Goal: Transaction & Acquisition: Download file/media

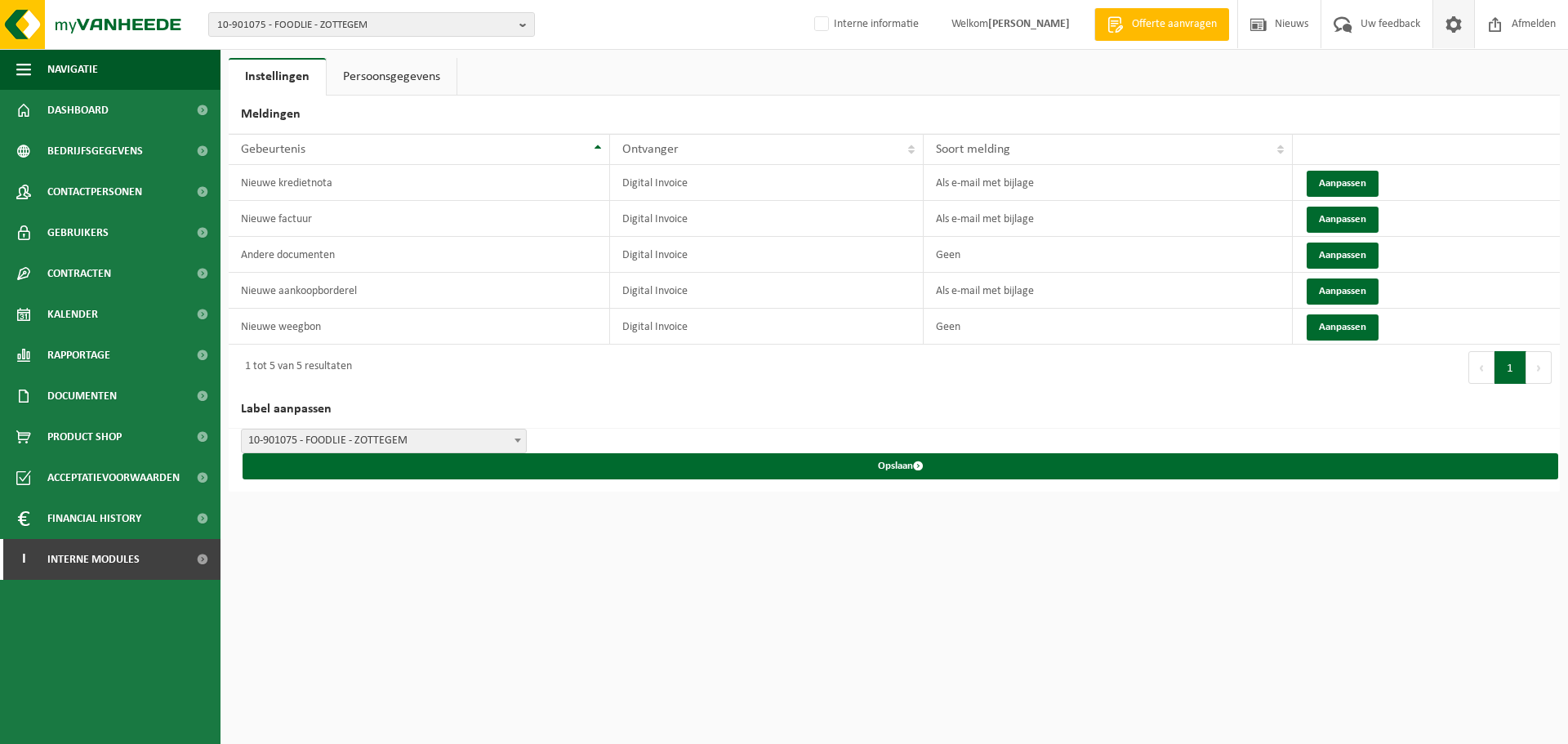
click at [596, 599] on div "10-901075 - FOODLIE - ZOTTEGEM 10-901075 - FOODLIE - ZOTTEGEM Interne informati…" at bounding box center [784, 372] width 1568 height 744
click at [383, 19] on span "10-901075 - FOODLIE - ZOTTEGEM" at bounding box center [365, 24] width 296 height 24
paste input "10-961922"
type input "10-961922"
click at [356, 77] on strong "10-961922 - VANDERER BV - RUISELEDE" at bounding box center [303, 75] width 171 height 13
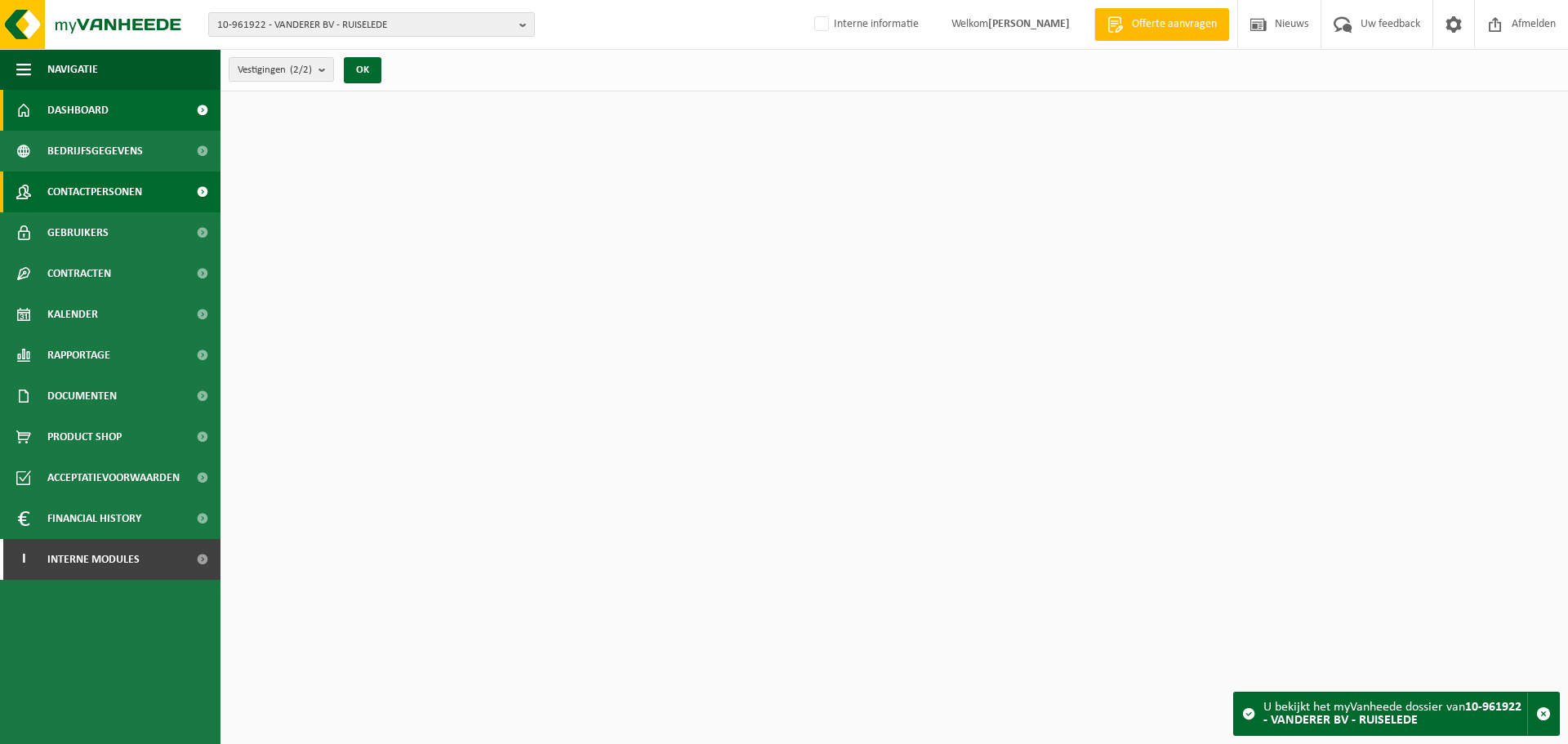
click at [119, 184] on span "Contactpersonen" at bounding box center [95, 192] width 95 height 41
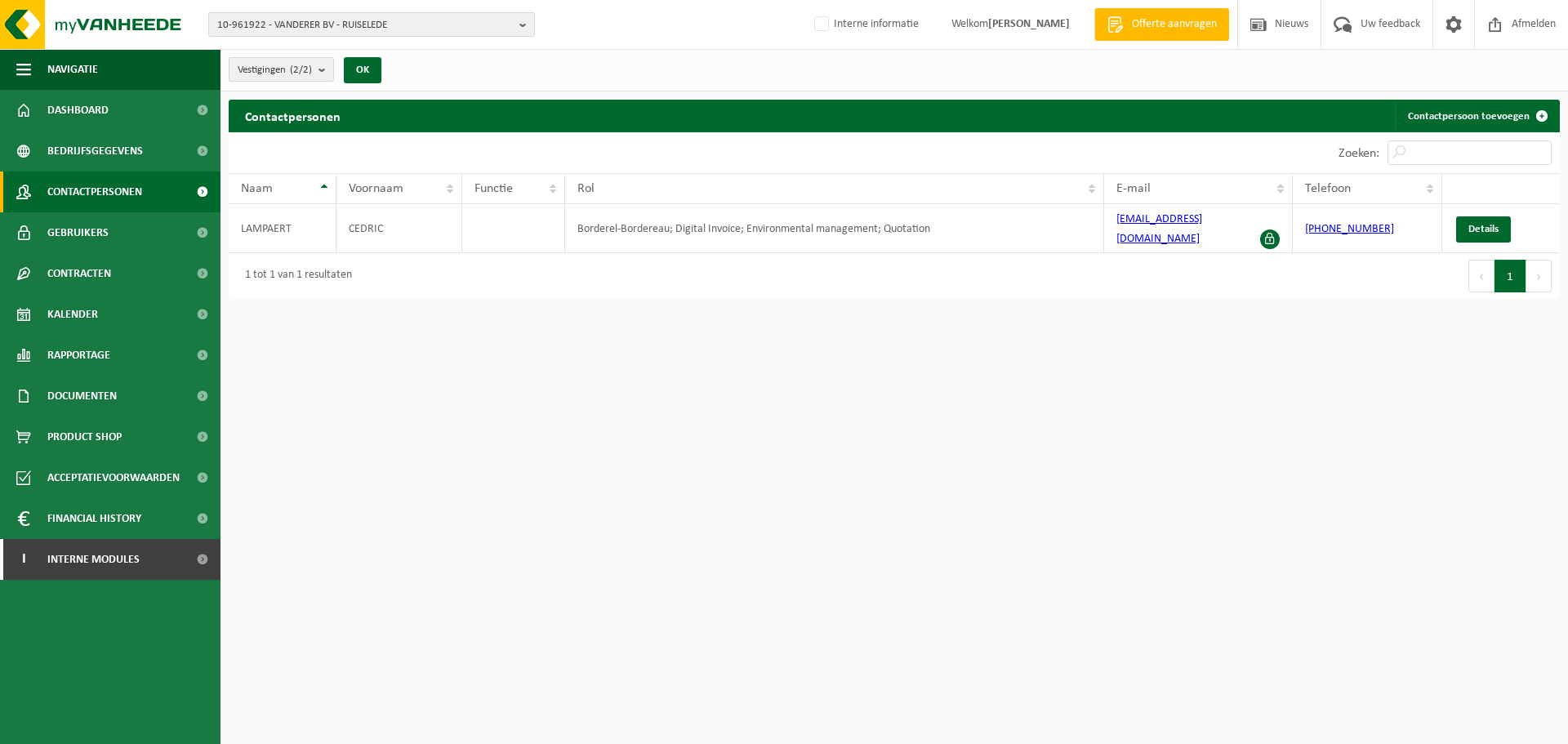
click at [417, 23] on span "10-961922 - VANDERER BV - RUISELEDE" at bounding box center [365, 24] width 296 height 24
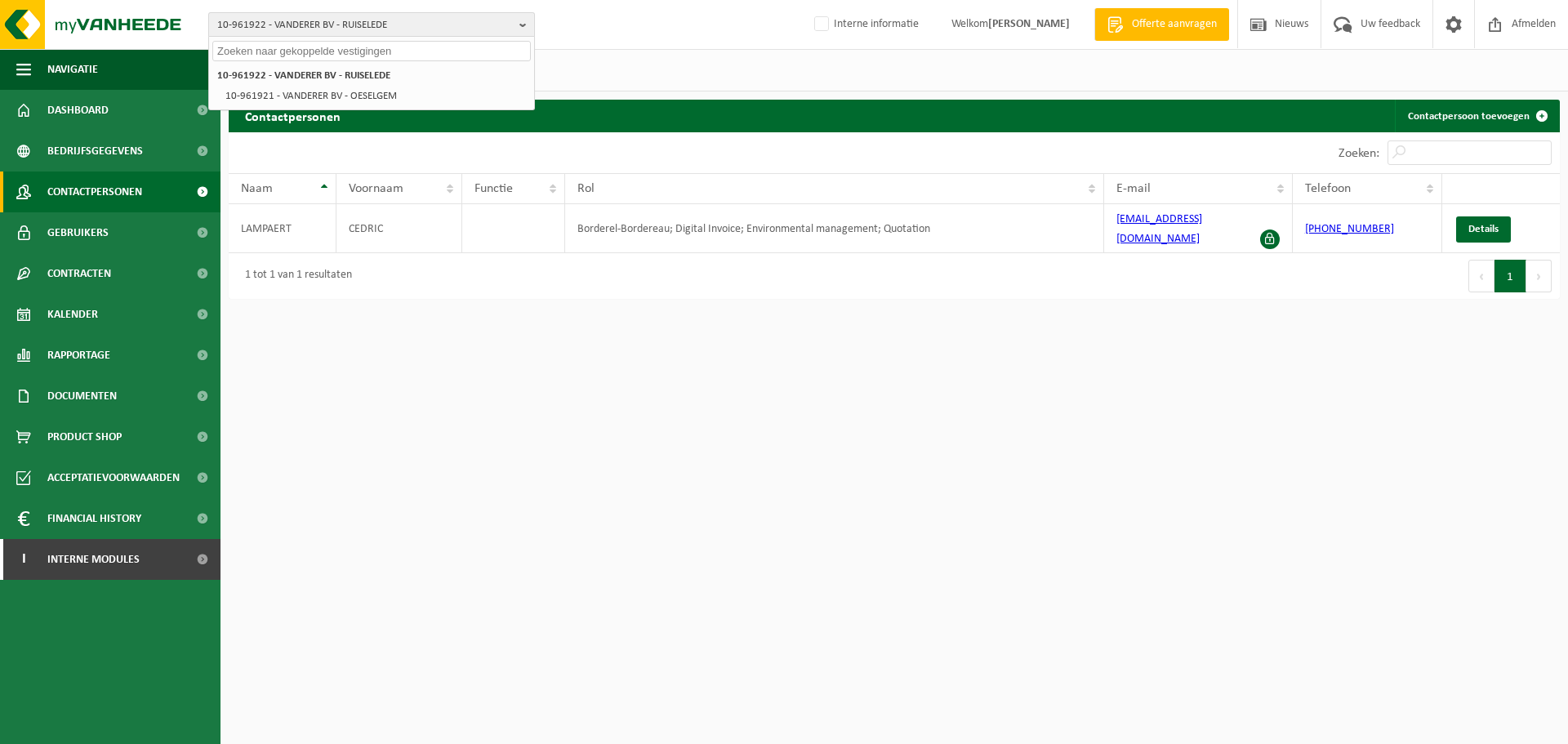
paste input "01-100877"
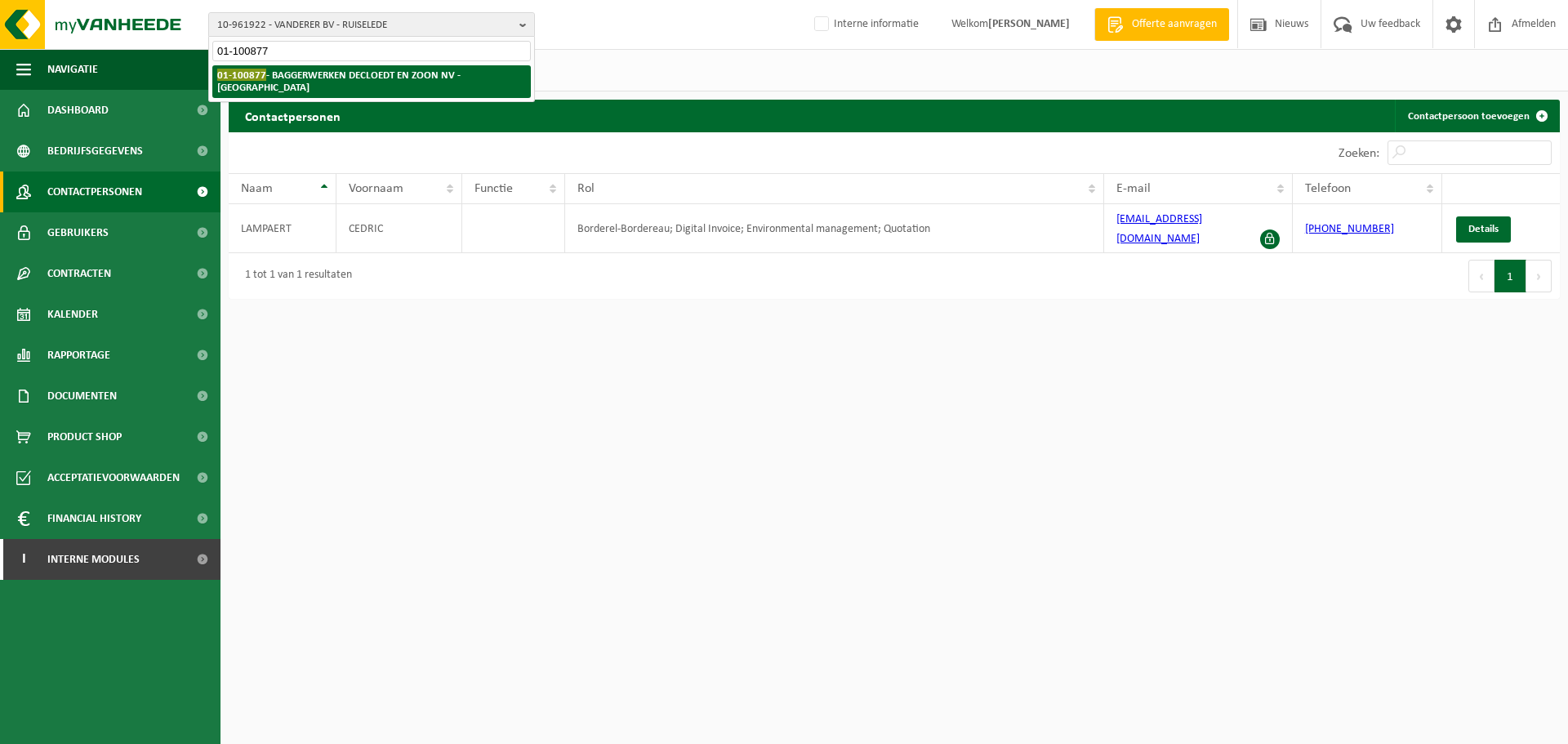
type input "01-100877"
click at [313, 75] on strong "01-100877 - BAGGERWERKEN DECLOEDT EN ZOON NV - OOSTENDE" at bounding box center [338, 81] width 243 height 24
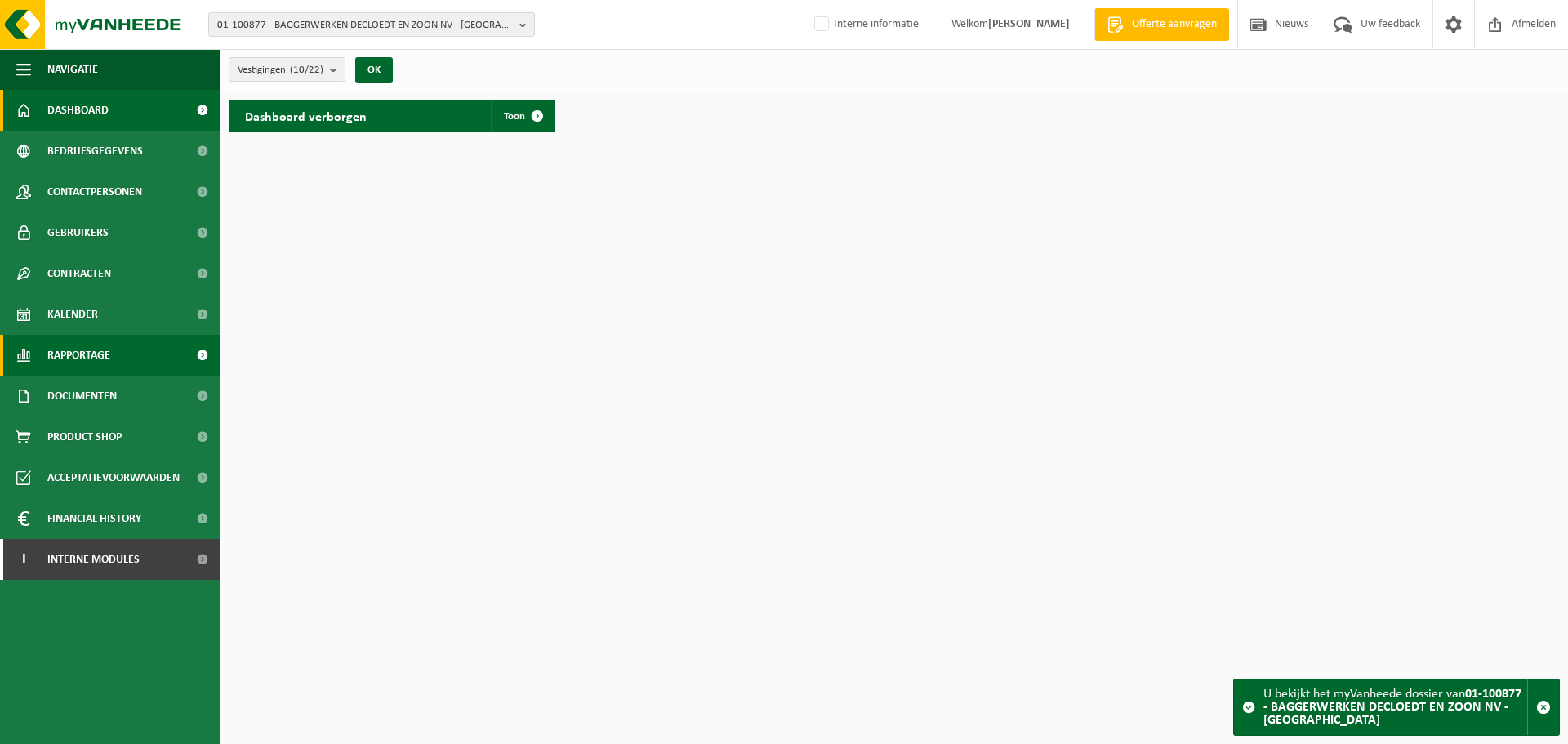
click at [159, 368] on link "Rapportage" at bounding box center [110, 355] width 220 height 41
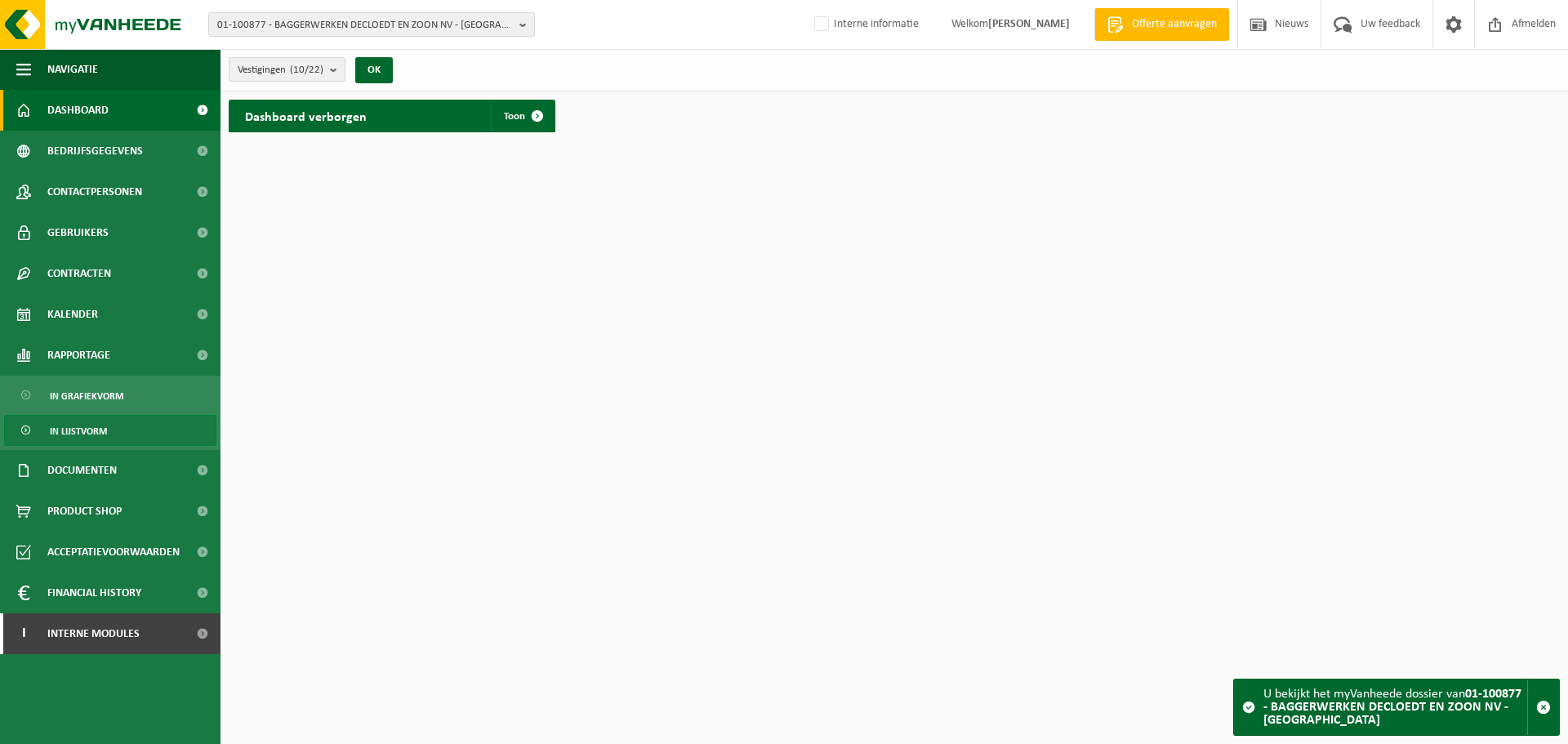
click at [85, 423] on span "In lijstvorm" at bounding box center [78, 432] width 57 height 31
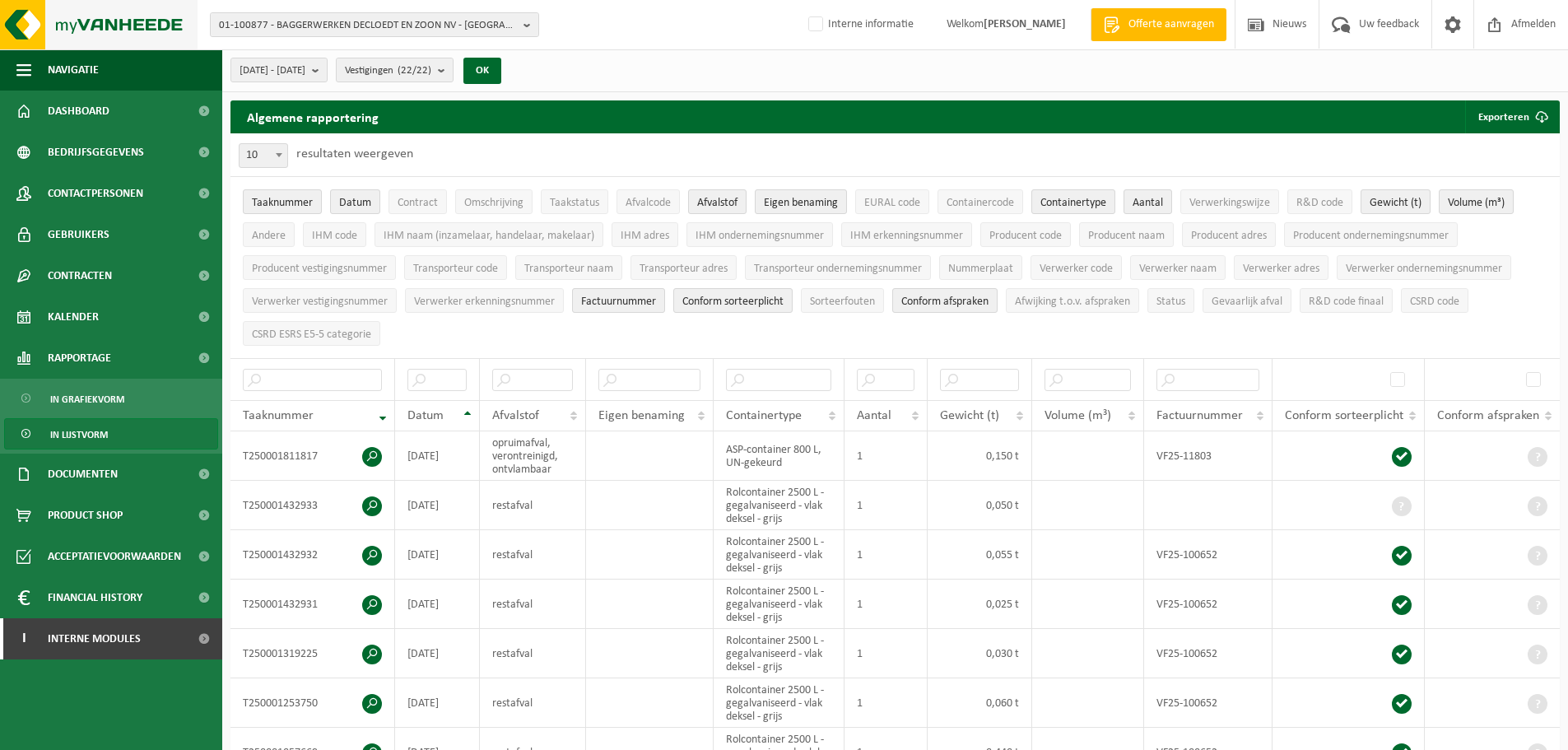
click at [124, 35] on img at bounding box center [99, 24] width 197 height 50
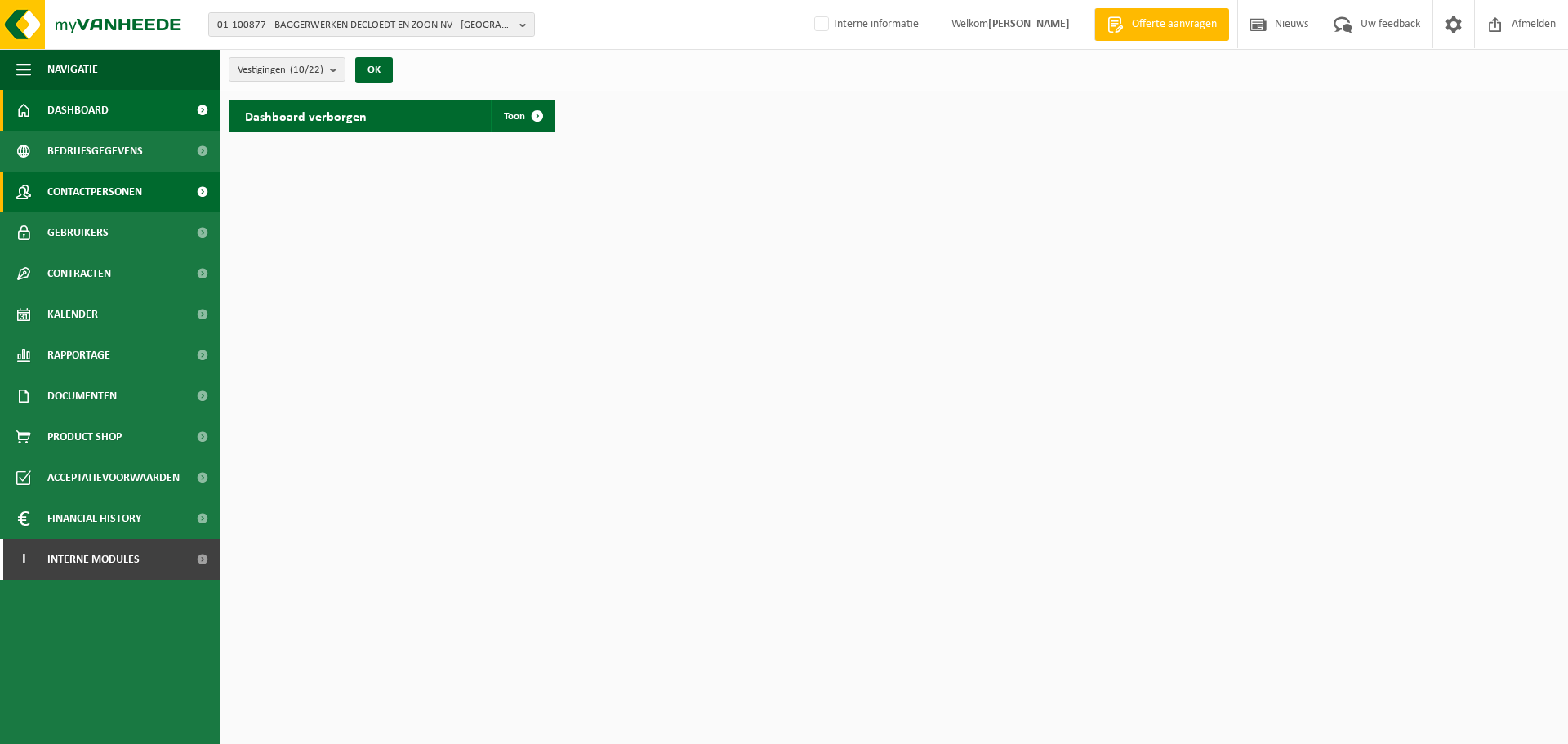
click at [189, 210] on span at bounding box center [202, 192] width 37 height 41
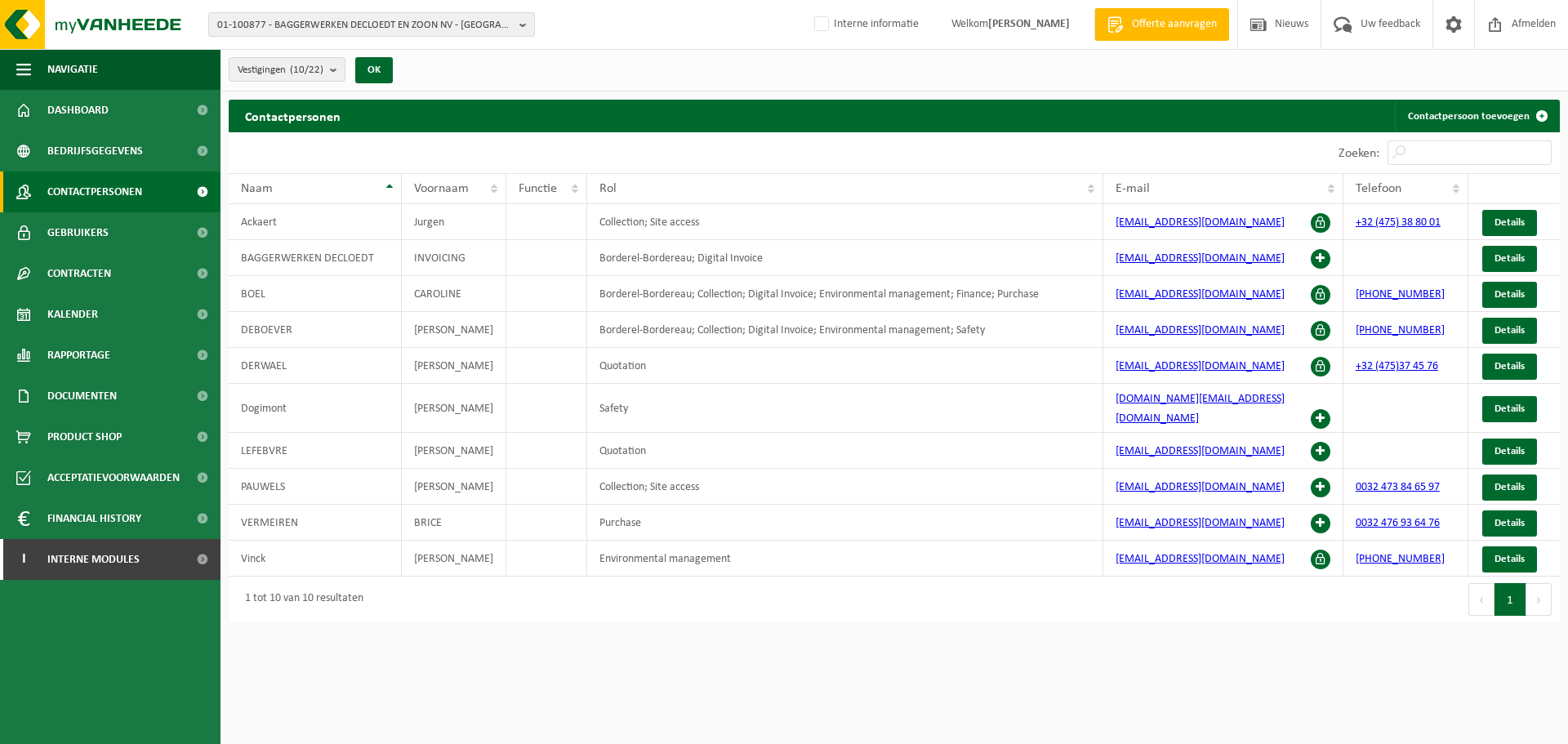
click at [1206, 656] on html "01-100877 - BAGGERWERKEN DECLOEDT EN ZOON NV - OOSTENDE 10-745873 - DEME GROUP …" at bounding box center [784, 372] width 1568 height 744
click at [509, 614] on div "Contactpersonen Contactpersoon toevoegen Even geduld. Door de grote hoeveelheid…" at bounding box center [893, 365] width 1347 height 531
click at [506, 597] on div "1 tot 10 van 10 resultaten" at bounding box center [561, 598] width 665 height 46
drag, startPoint x: 245, startPoint y: 582, endPoint x: 376, endPoint y: 583, distance: 131.0
click at [376, 583] on div "1 tot 10 van 10 resultaten" at bounding box center [561, 598] width 665 height 46
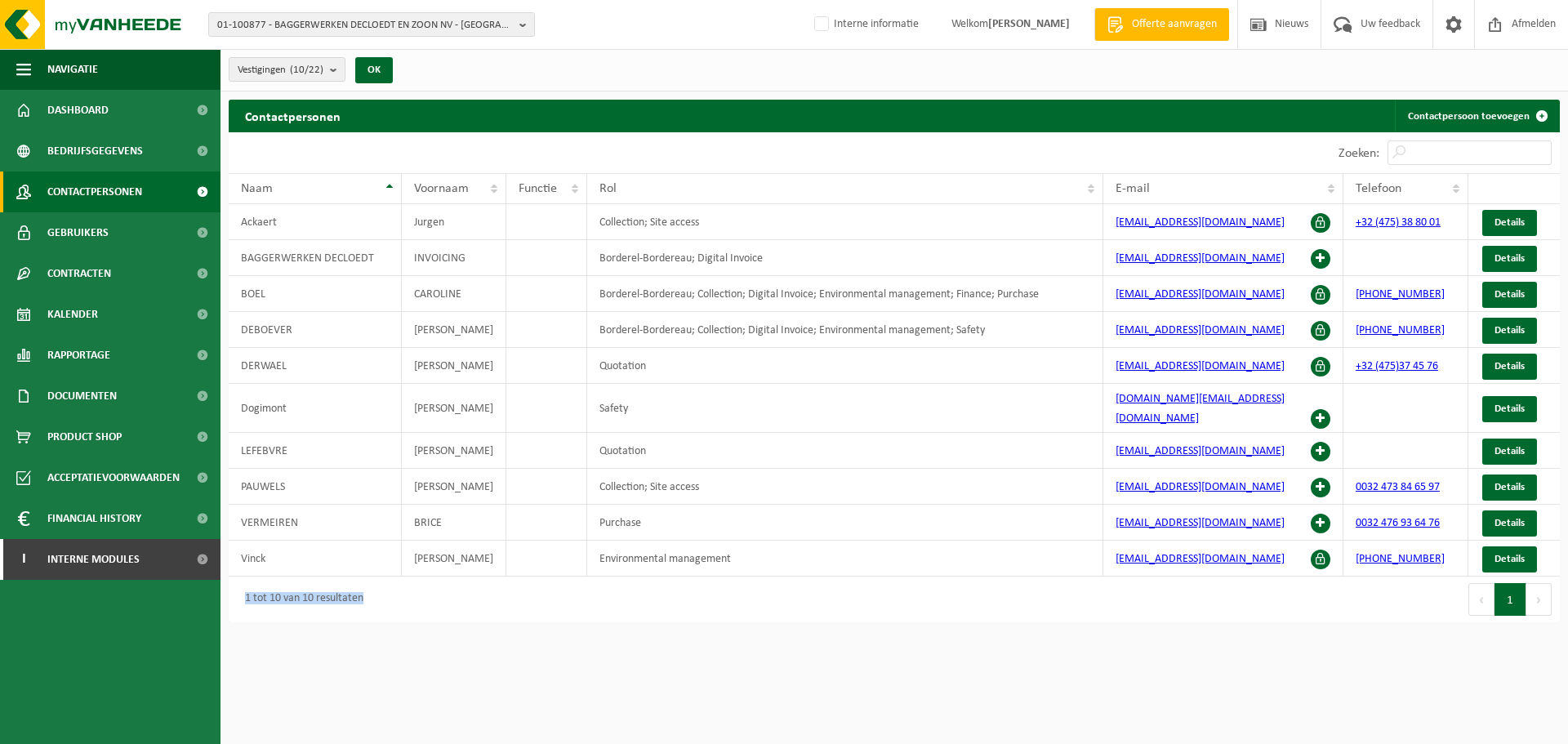
click at [376, 583] on div "1 tot 10 van 10 resultaten" at bounding box center [561, 598] width 665 height 46
click at [347, 31] on span "01-100877 - BAGGERWERKEN DECLOEDT EN ZOON NV - OOSTENDE" at bounding box center [365, 24] width 296 height 24
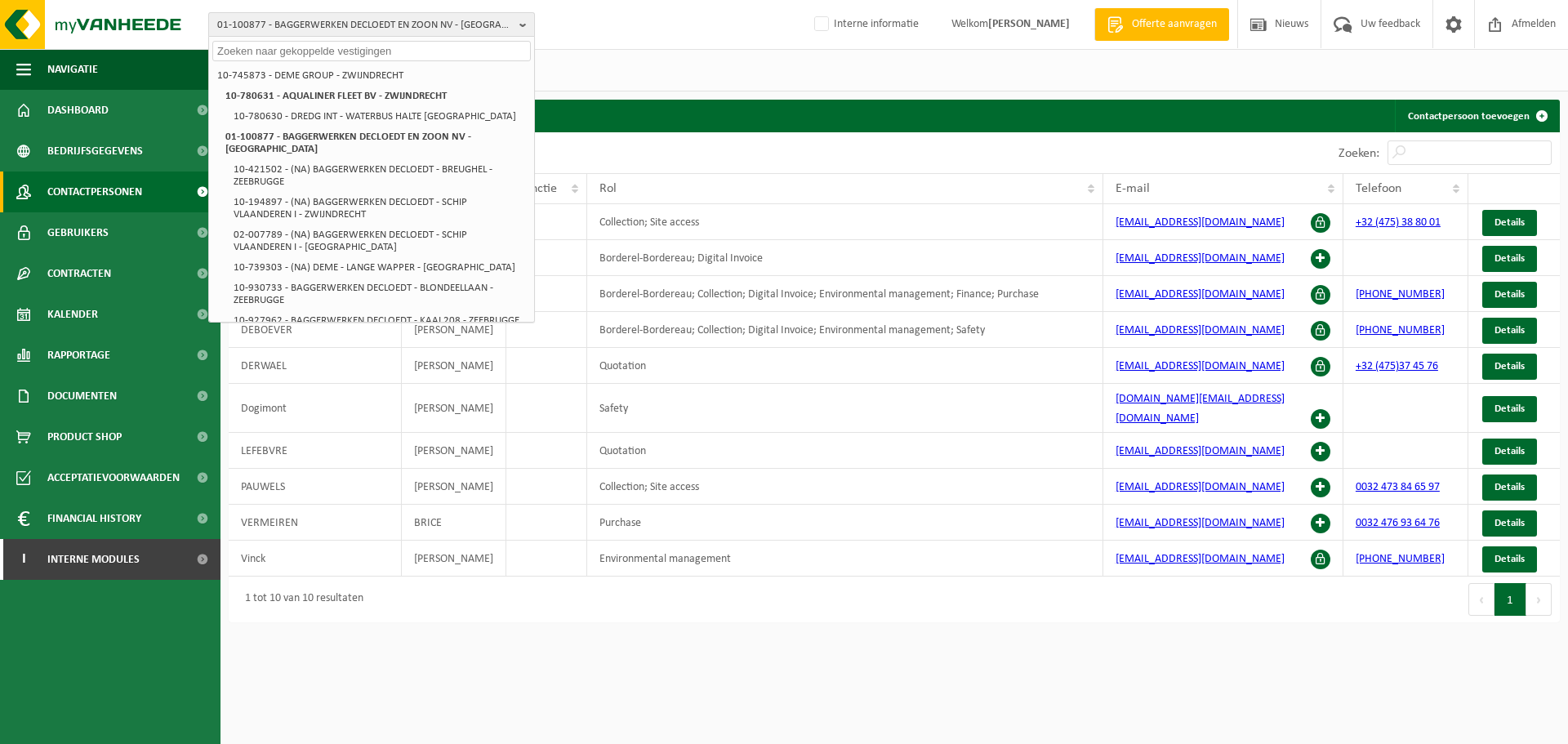
paste input "01-000869"
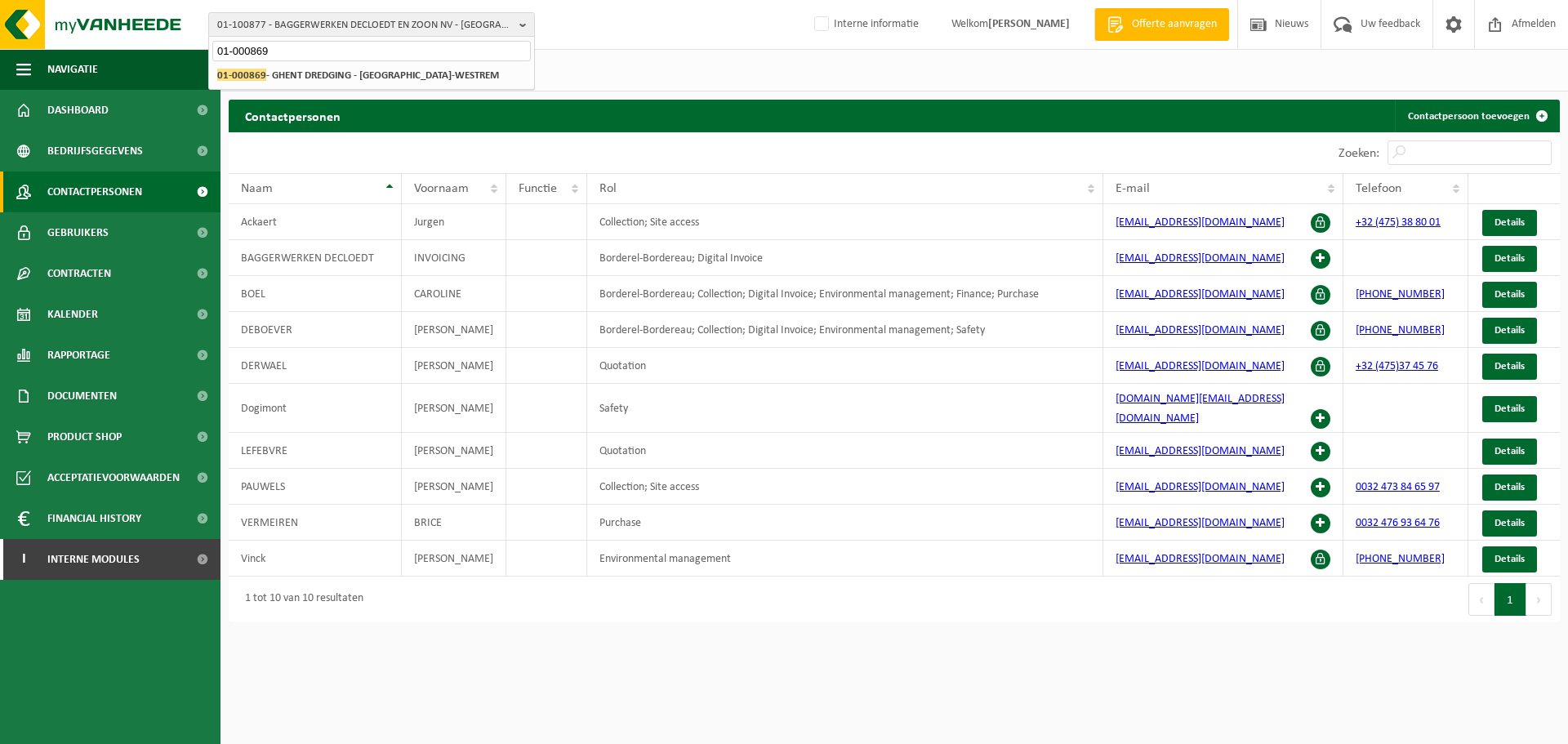
type input "01-000869"
click at [323, 87] on div "10-745873 - DEME GROUP - ZWIJNDRECHT 10-780631 - AQUALINER FLEET BV - ZWIJNDREC…" at bounding box center [371, 76] width 325 height 27
click at [327, 78] on strong "01-000869 - GHENT DREDGING - SINT-DENIJS-WESTREM" at bounding box center [358, 75] width 281 height 13
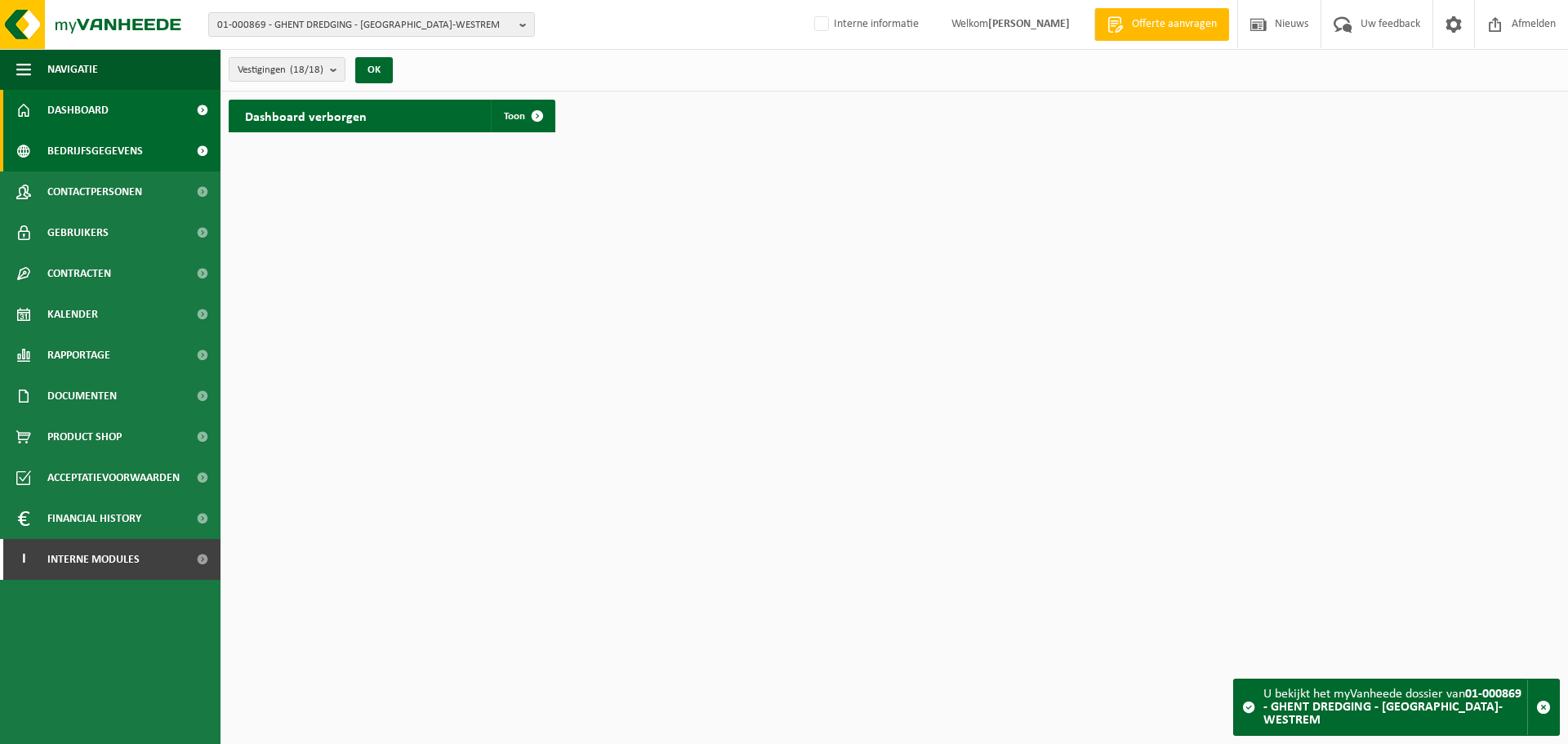
click at [135, 146] on span "Bedrijfsgegevens" at bounding box center [95, 151] width 96 height 41
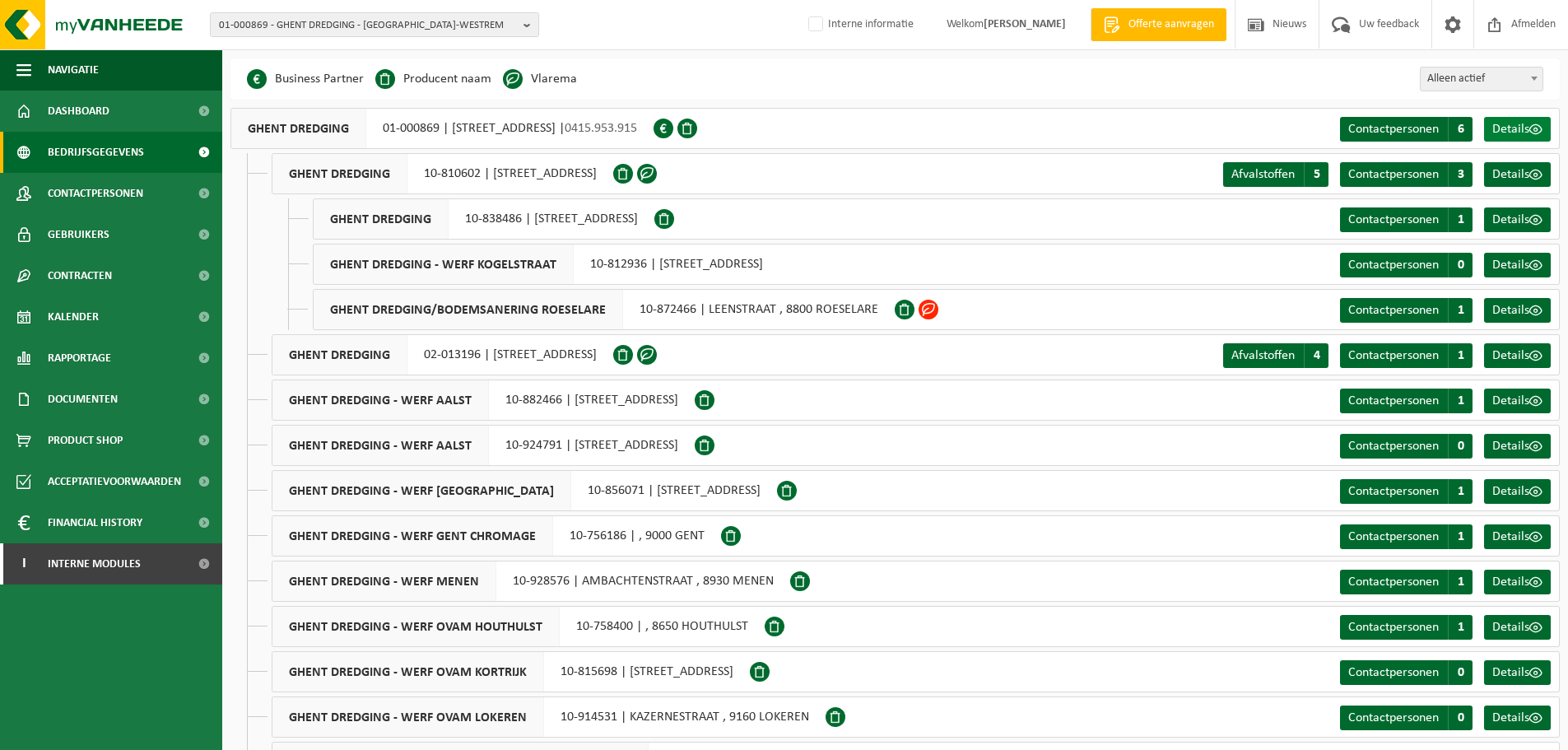
click at [1543, 132] on link "Details" at bounding box center [1517, 129] width 66 height 24
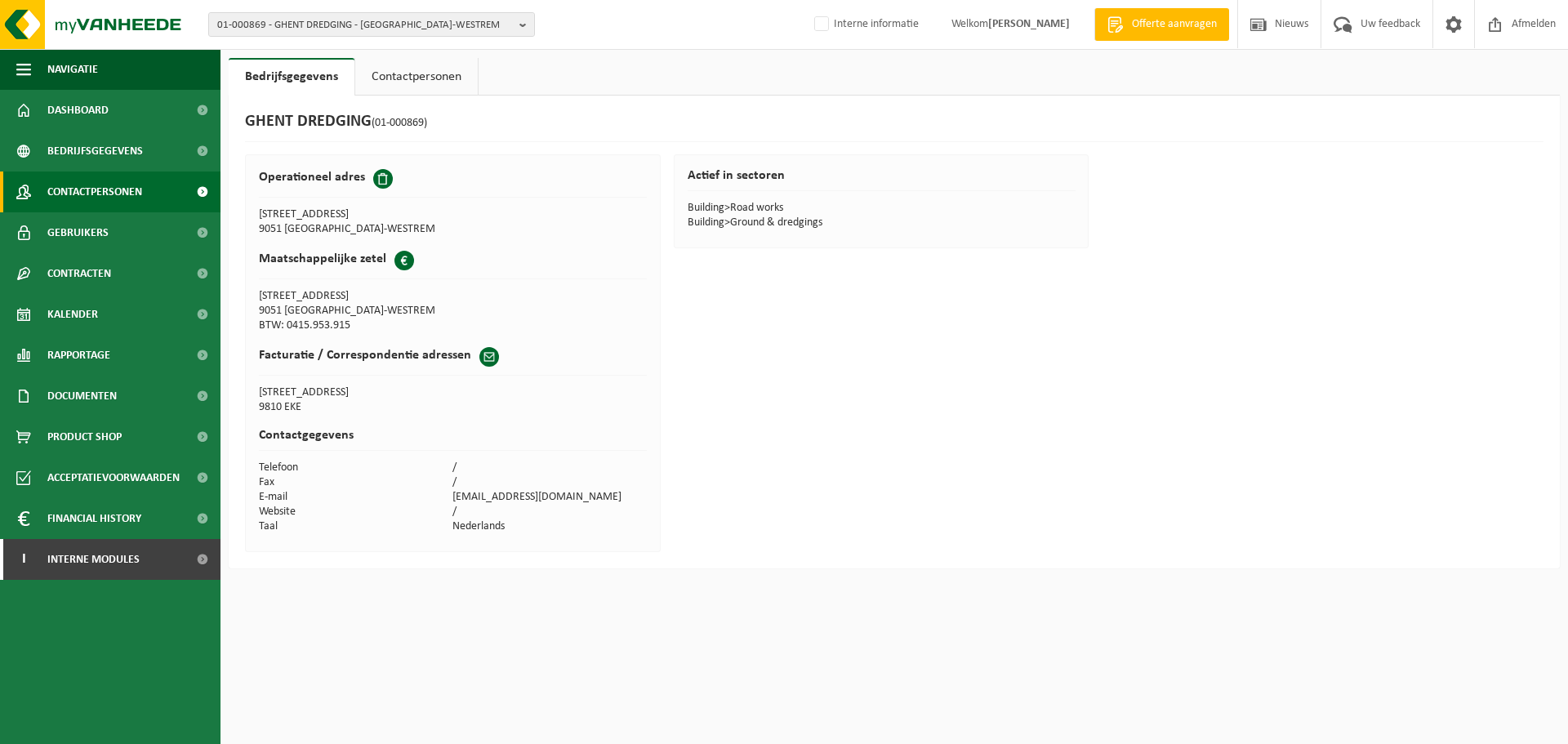
click at [122, 198] on span "Contactpersonen" at bounding box center [95, 192] width 95 height 41
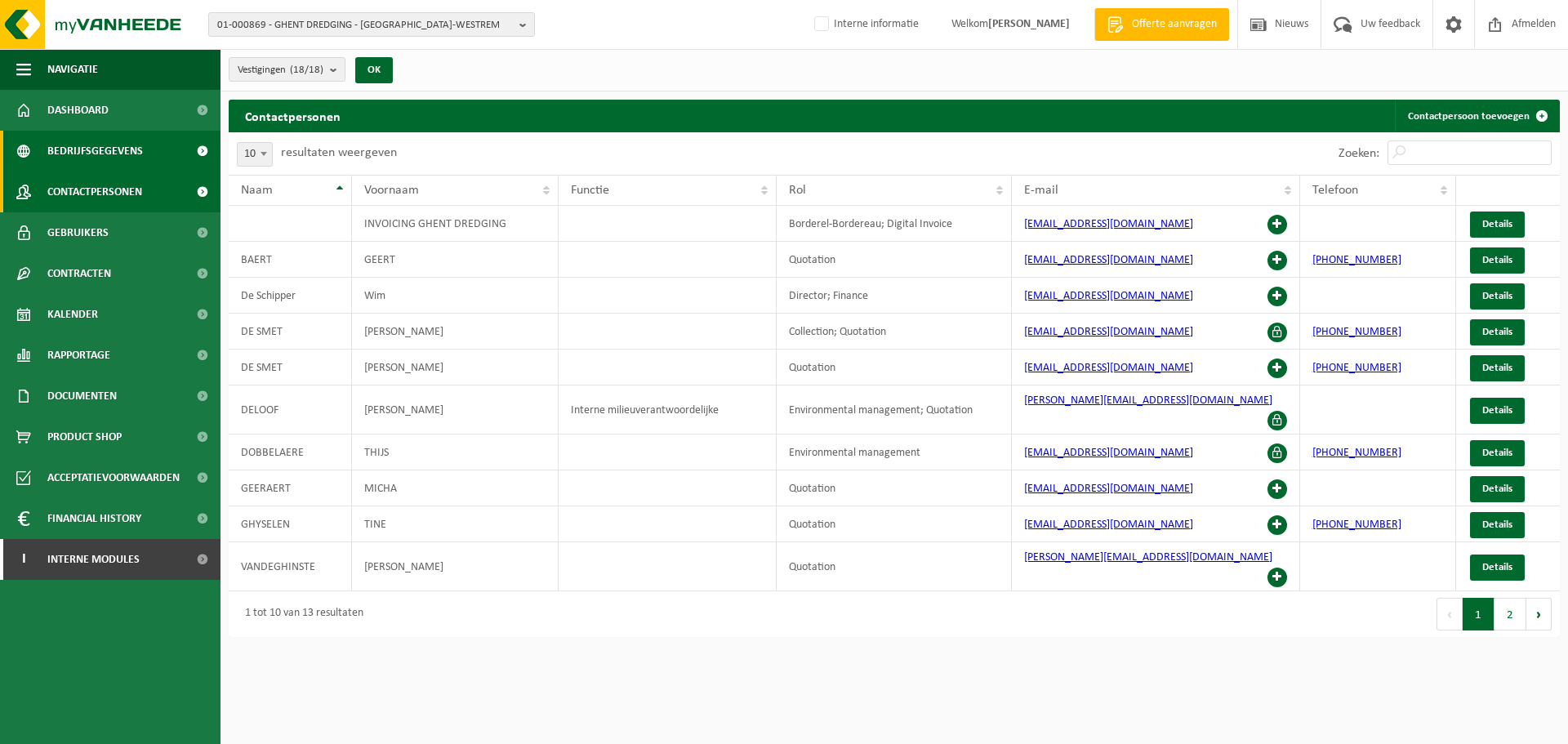
click at [127, 148] on span "Bedrijfsgegevens" at bounding box center [95, 151] width 96 height 41
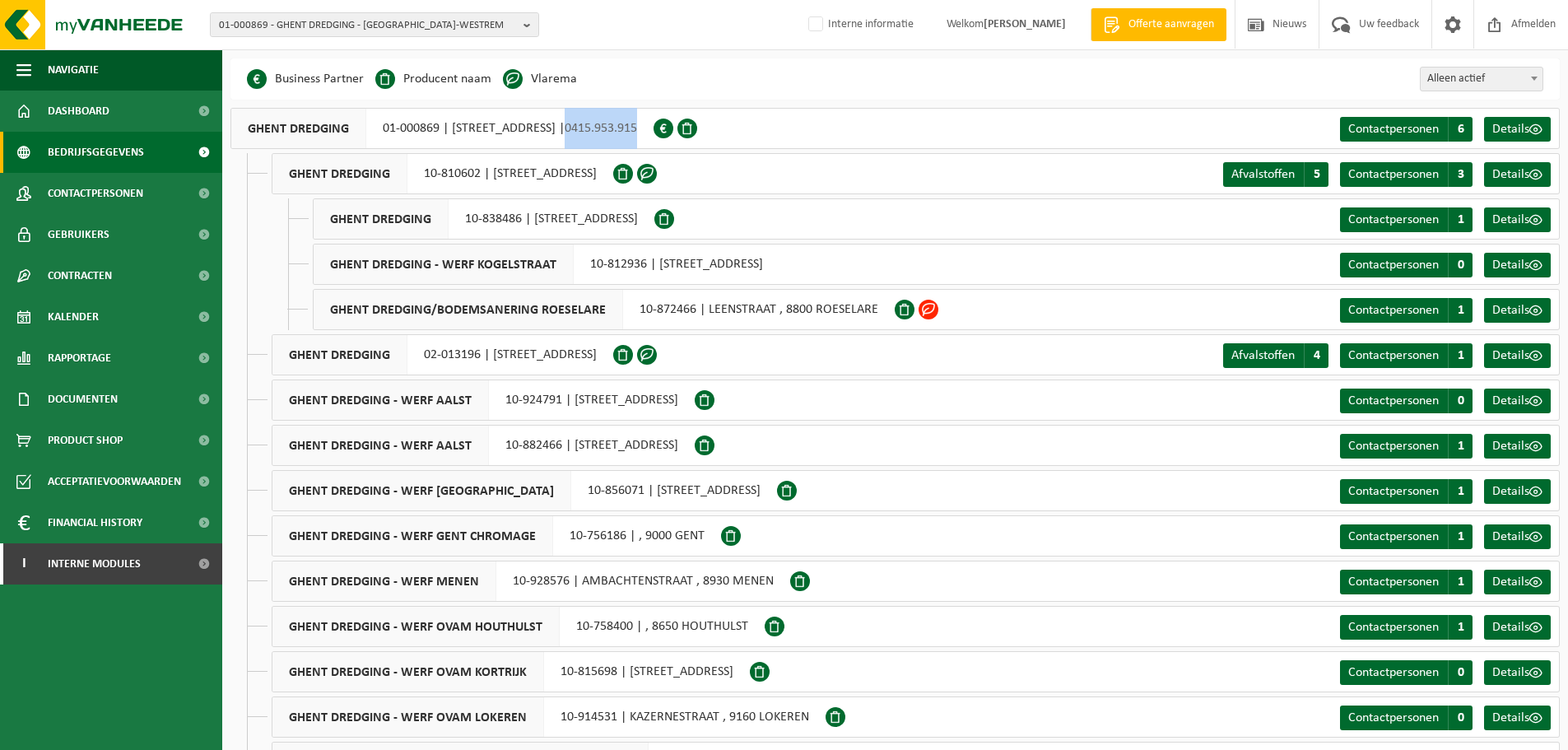
drag, startPoint x: 782, startPoint y: 127, endPoint x: 711, endPoint y: 133, distance: 71.3
click at [653, 133] on div "GHENT DREDGING 01-000869 | PUTSTRAAT 22A, 9051 SINT-DENIJS-WESTREM | 0415.953.9…" at bounding box center [442, 128] width 423 height 41
copy span "0415.953.915"
click at [1044, 315] on div "GHENT DREDGING/BODEMSANERING ROESELARE 10-872466 | LEENSTRAAT , 8800 ROESELARE …" at bounding box center [936, 310] width 1247 height 41
click at [74, 197] on span "Contactpersonen" at bounding box center [96, 194] width 96 height 41
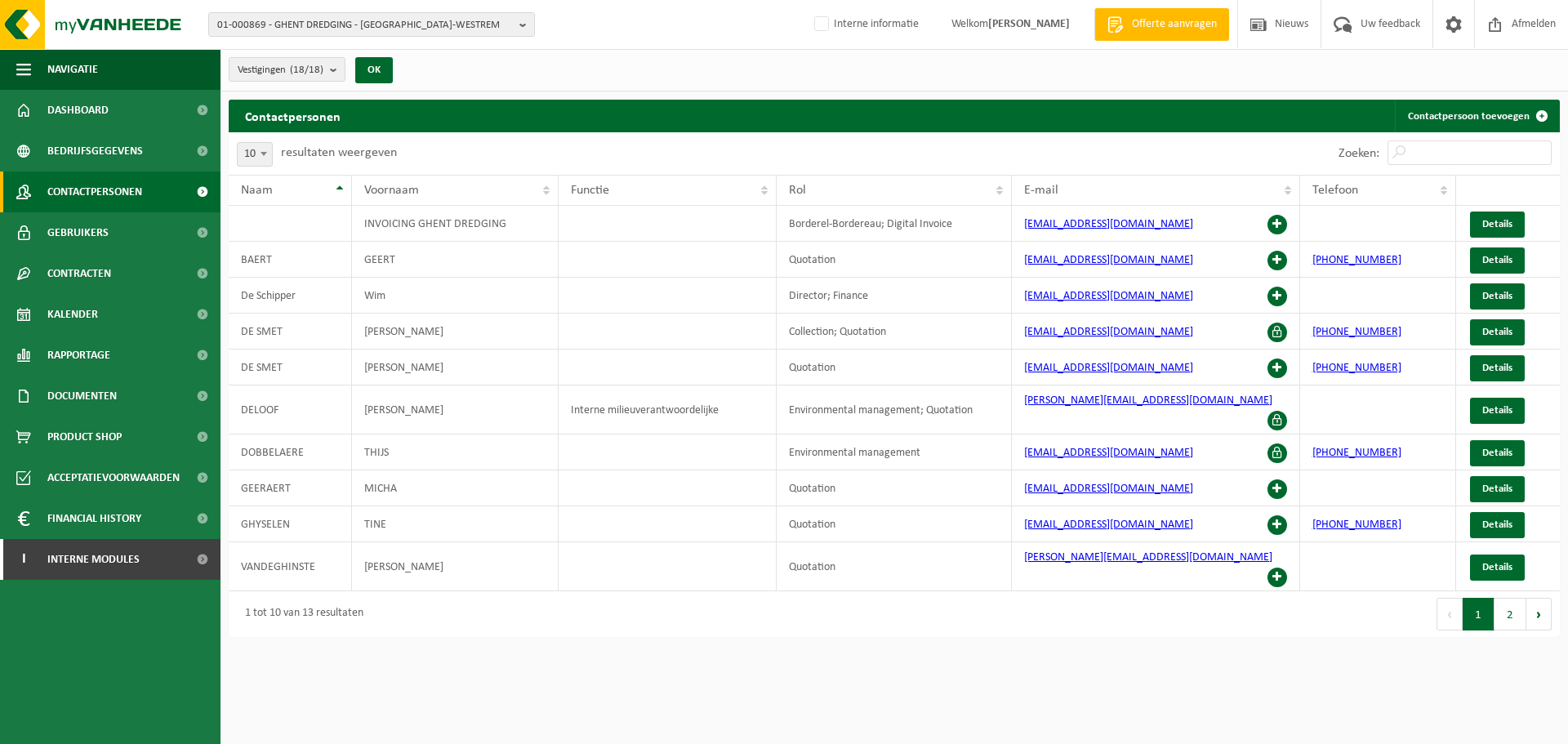
click at [908, 638] on html "01-000869 - GHENT DREDGING - SINT-DENIJS-WESTREM 01-000869 - GHENT DREDGING - S…" at bounding box center [784, 372] width 1568 height 744
click at [1513, 605] on div "Eerste Vorige 1 2 Volgende Laatste" at bounding box center [1227, 614] width 665 height 46
click at [1511, 598] on button "2" at bounding box center [1510, 614] width 32 height 33
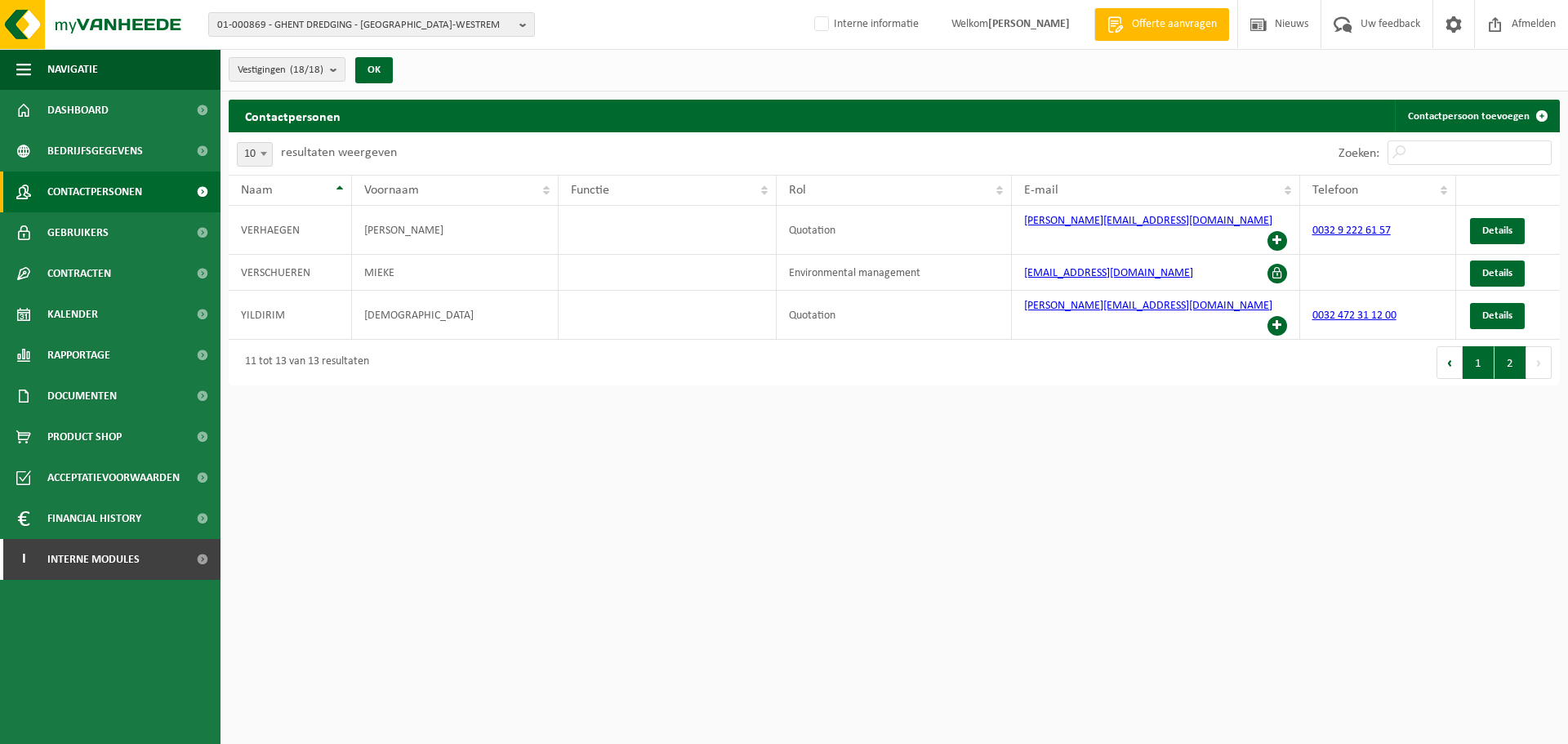
click at [1477, 346] on button "1" at bounding box center [1478, 363] width 32 height 33
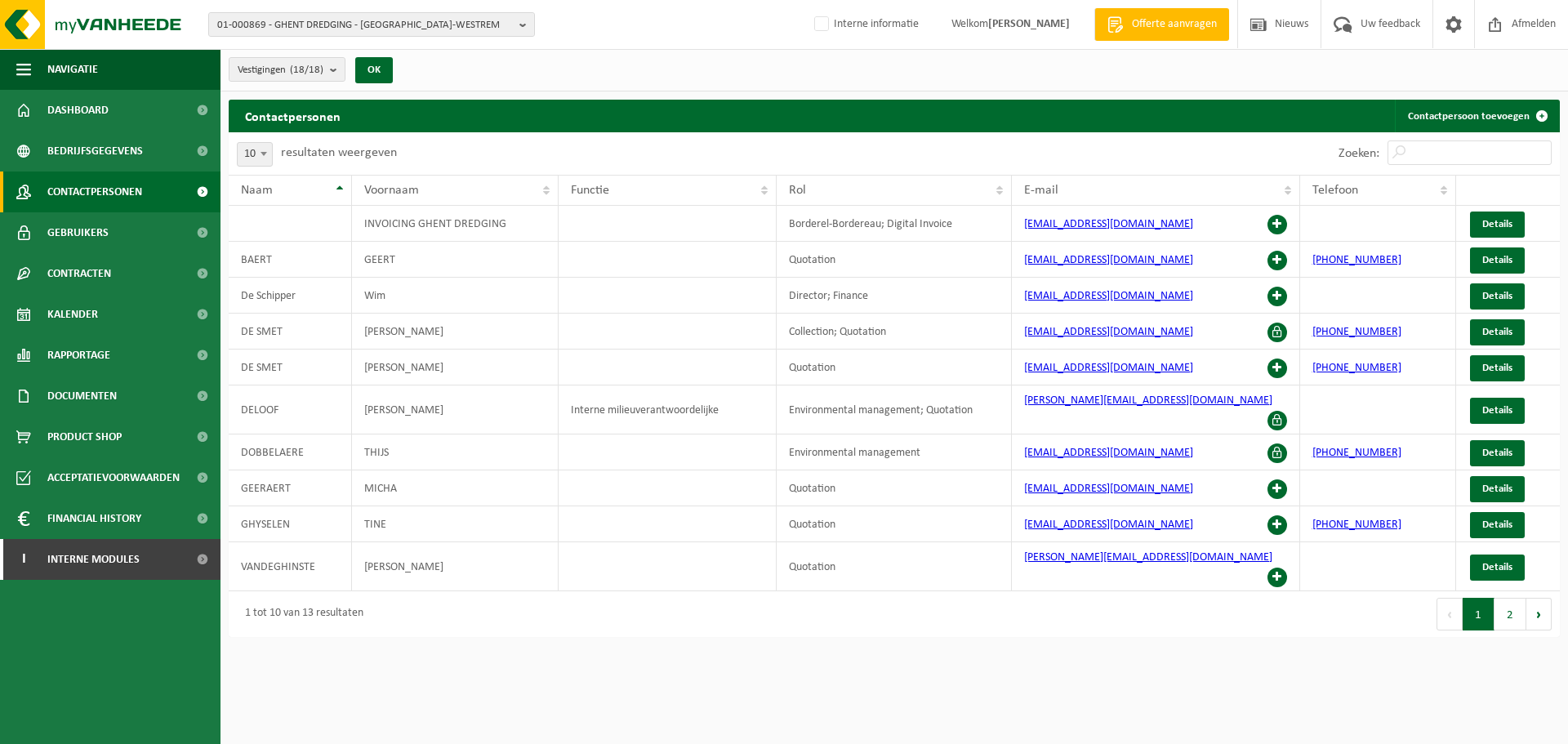
click at [991, 163] on div "Zoeken:" at bounding box center [1227, 153] width 665 height 43
click at [1424, 151] on input "Zoeken:" at bounding box center [1468, 152] width 164 height 24
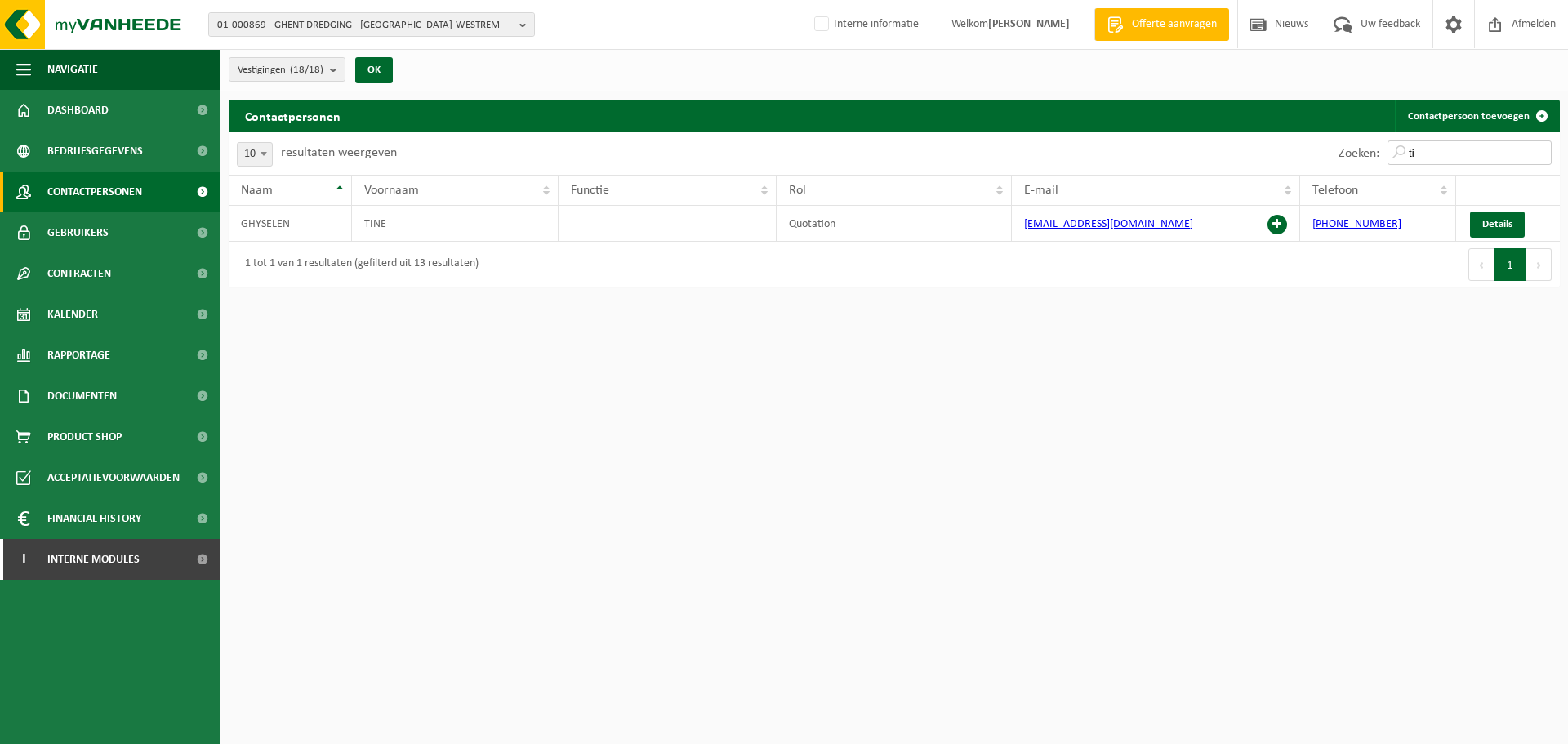
type input "t"
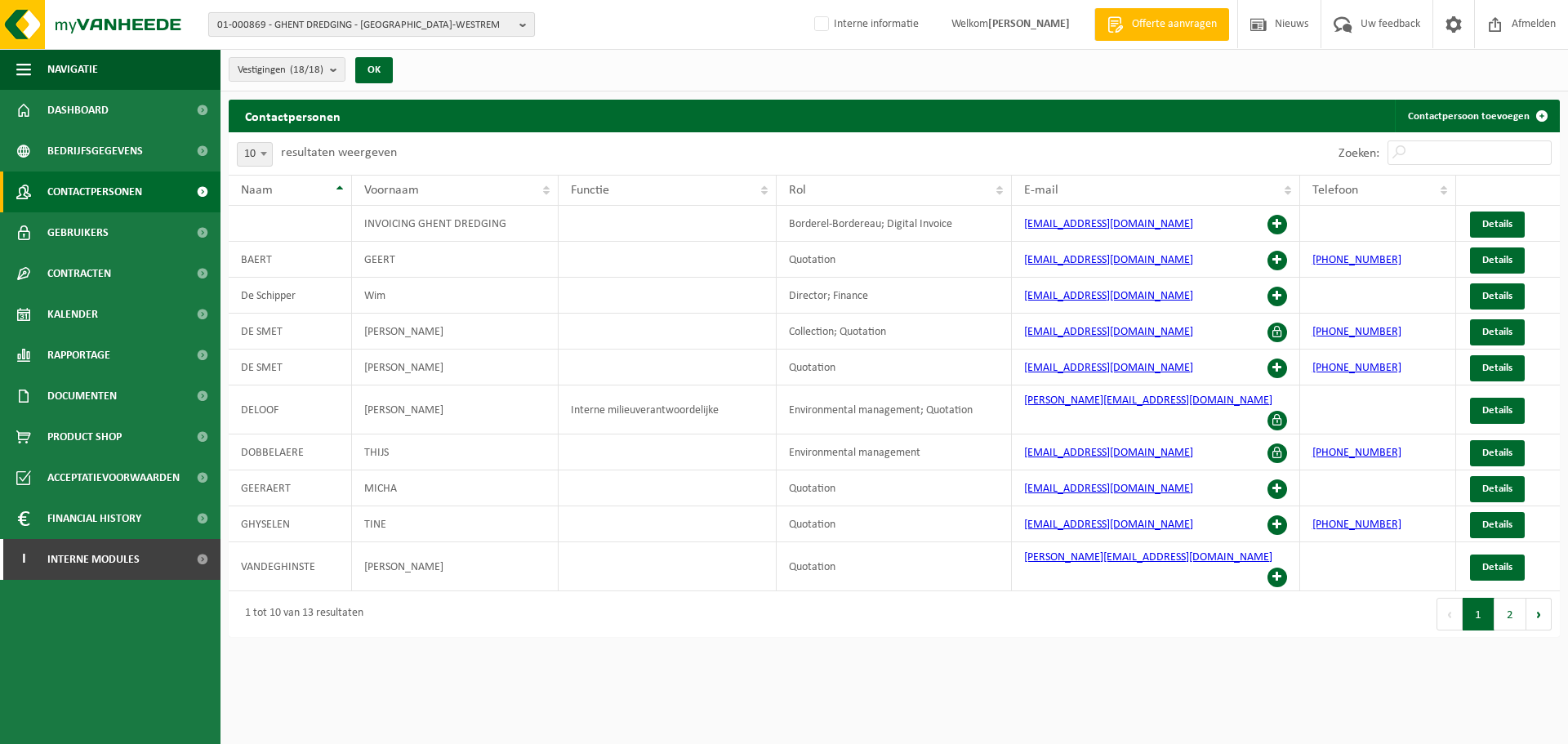
click at [503, 33] on span "01-000869 - GHENT DREDGING - SINT-DENIJS-WESTREM" at bounding box center [365, 24] width 296 height 24
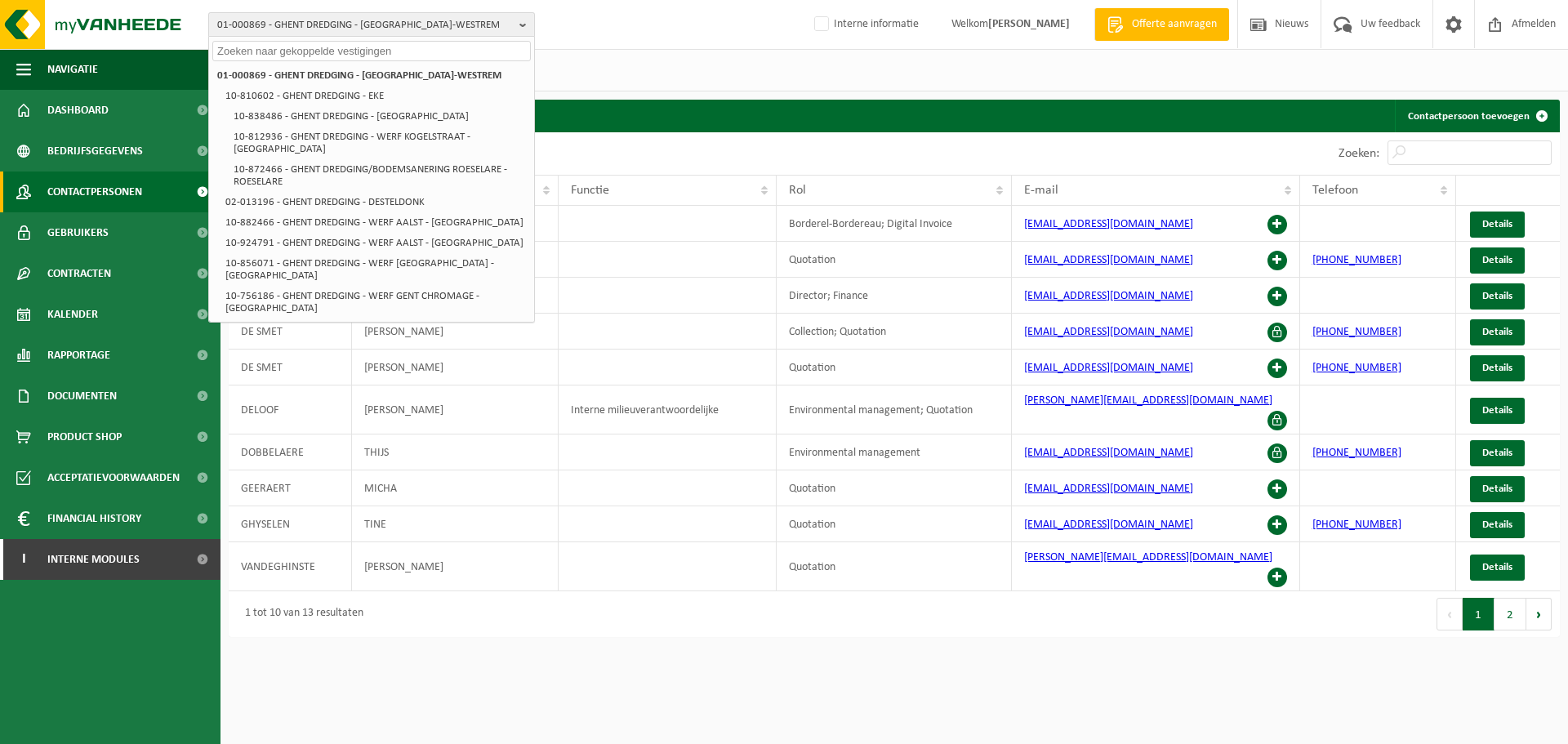
click at [503, 33] on span "01-000869 - GHENT DREDGING - SINT-DENIJS-WESTREM" at bounding box center [365, 24] width 296 height 24
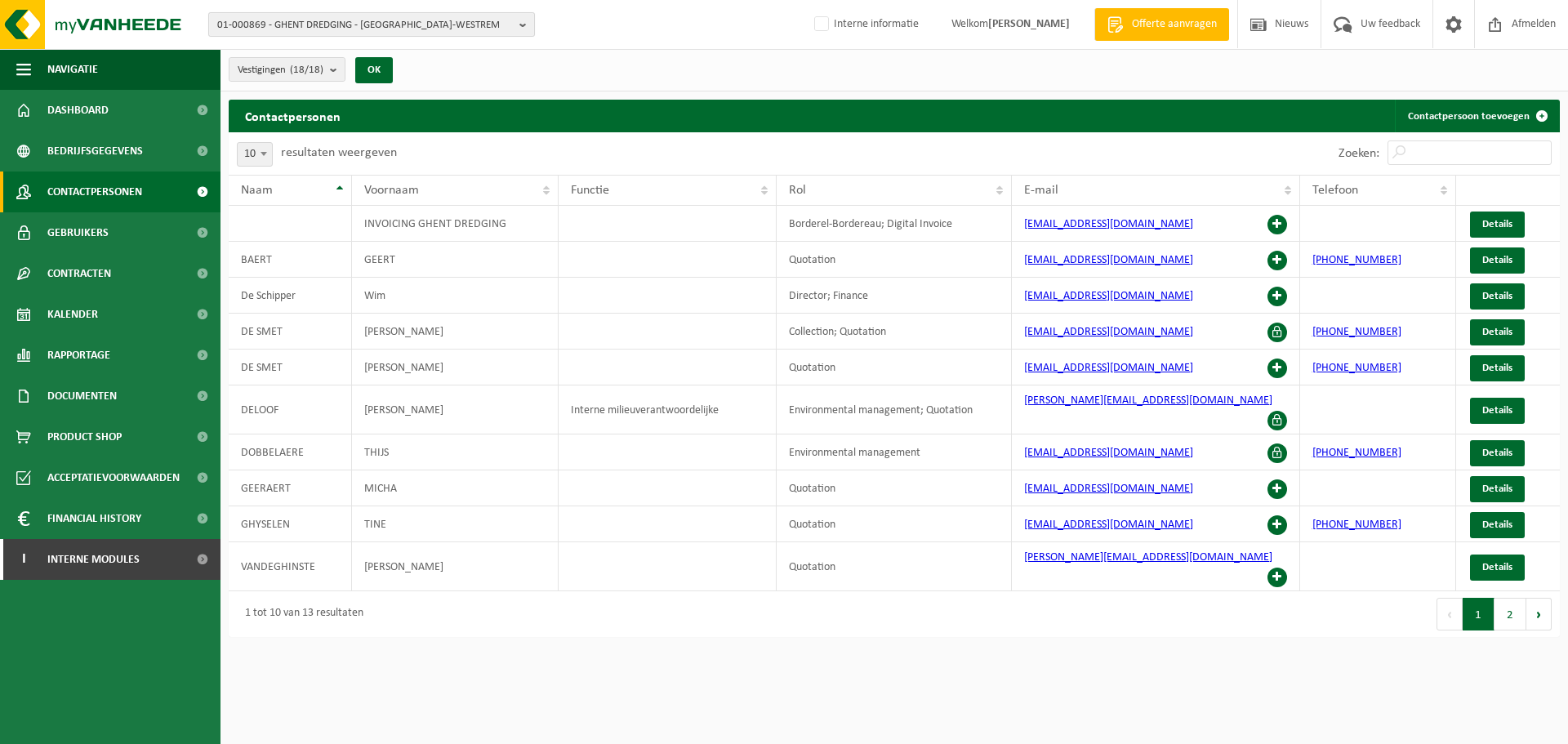
click at [529, 30] on b "button" at bounding box center [526, 24] width 15 height 23
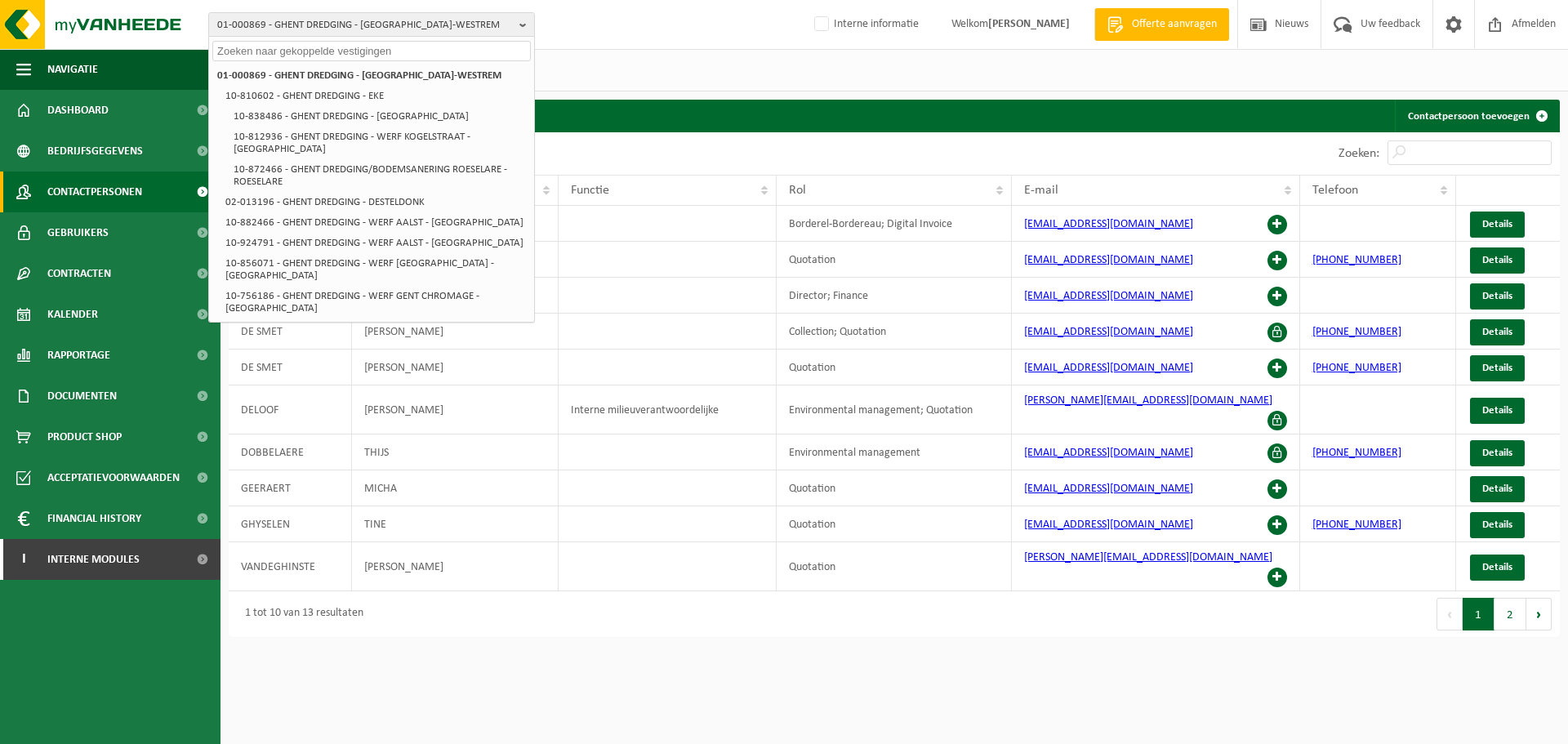
click at [818, 45] on span "Interne informatie" at bounding box center [863, 24] width 143 height 49
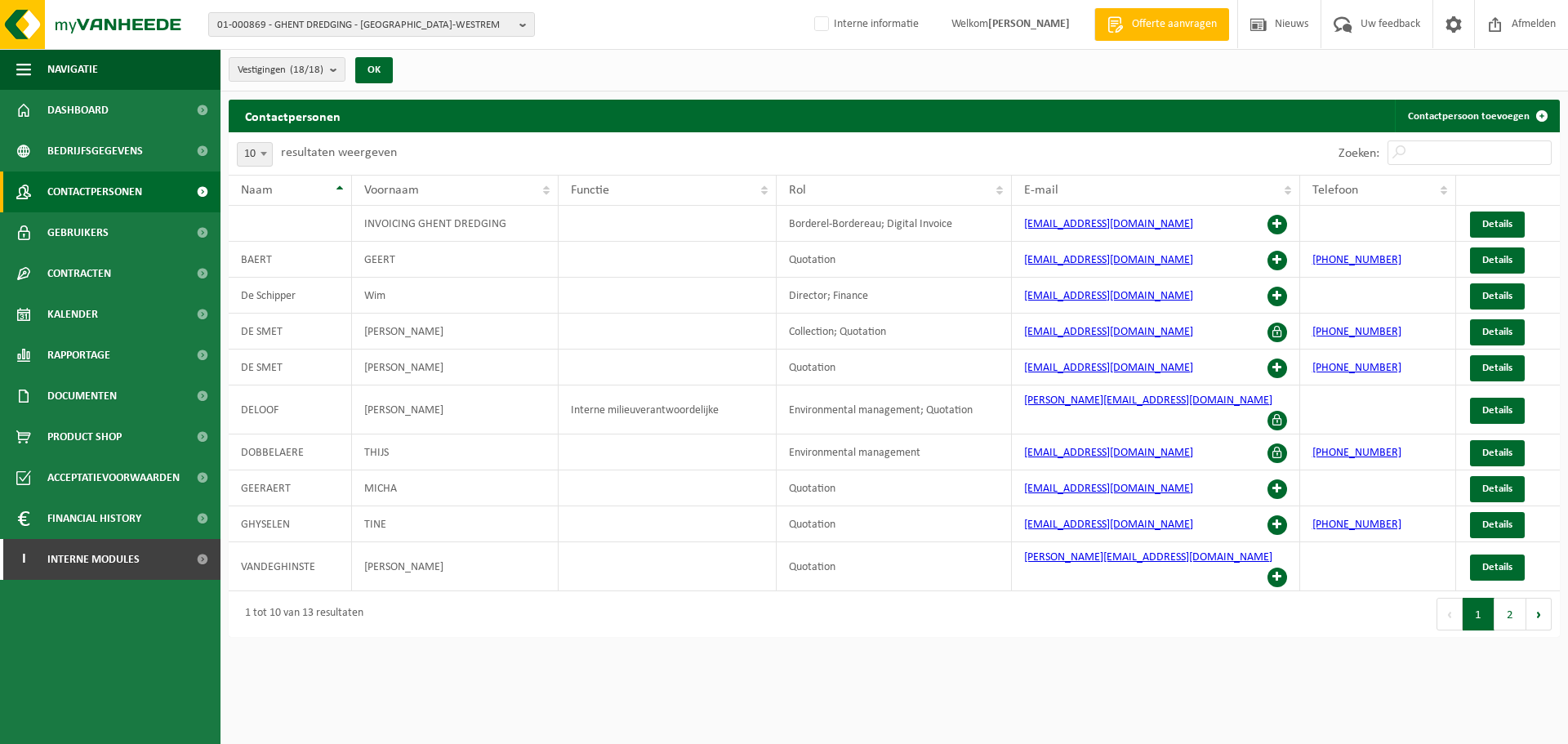
click at [812, 50] on div "Vestigingen (18/18) Alles selecteren Alles deselecteren Actieve selecteren GHEN…" at bounding box center [893, 71] width 1347 height 43
drag, startPoint x: 714, startPoint y: 640, endPoint x: 603, endPoint y: 432, distance: 235.8
click at [713, 633] on html "01-000869 - GHENT DREDGING - SINT-DENIJS-WESTREM 01-000869 - GHENT DREDGING - S…" at bounding box center [784, 372] width 1568 height 744
click at [420, 28] on span "01-000869 - GHENT DREDGING - SINT-DENIJS-WESTREM" at bounding box center [365, 24] width 296 height 24
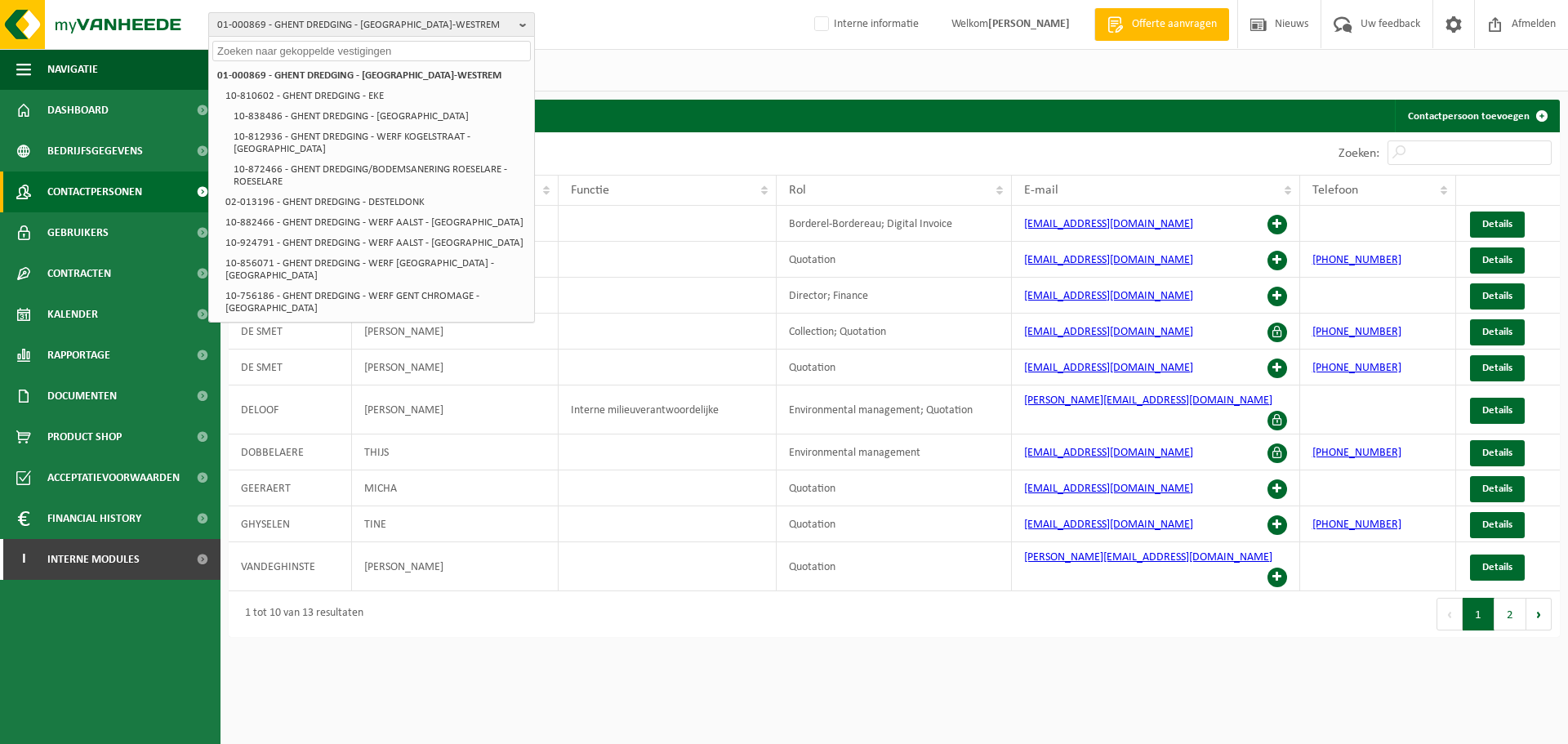
paste input "01-075930"
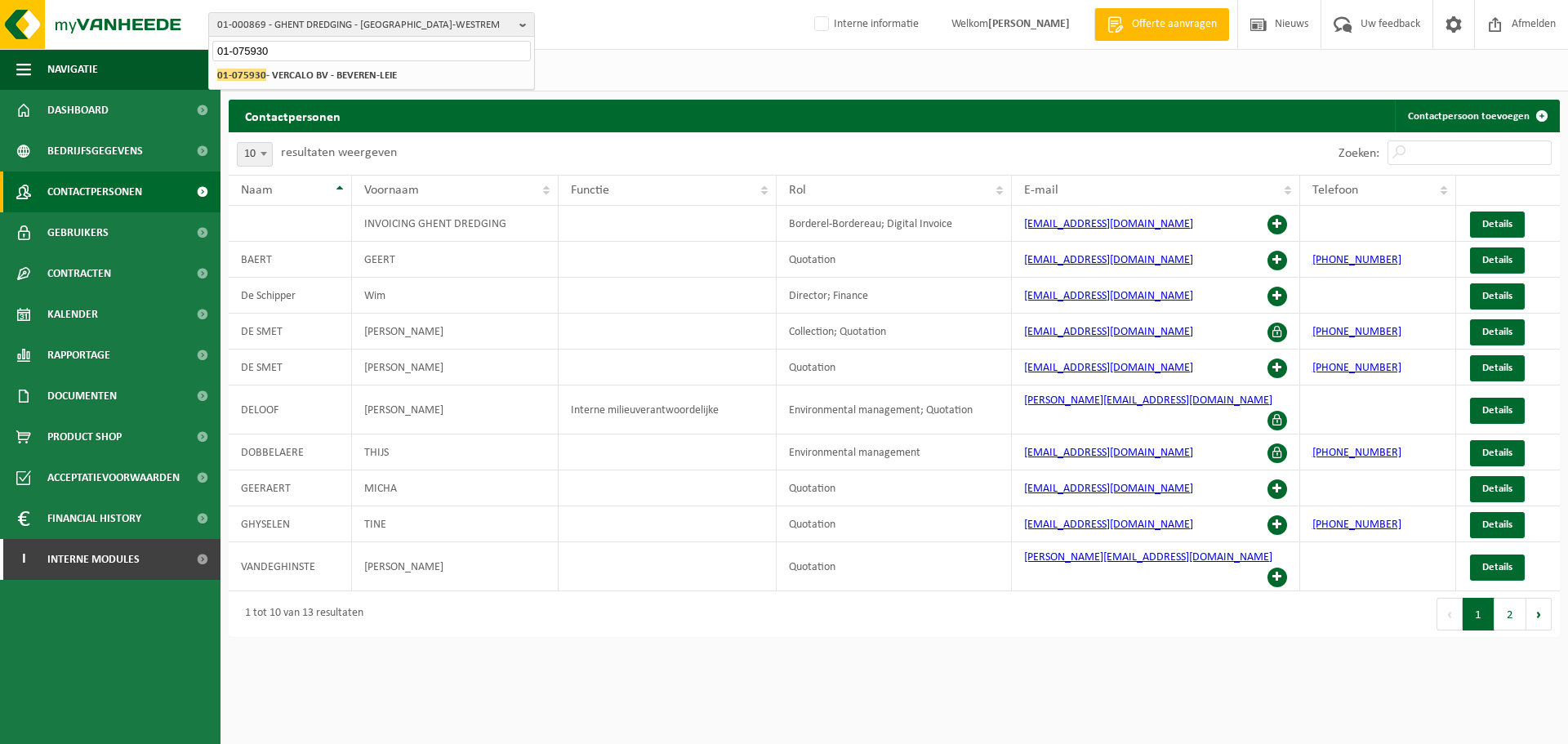
type input "01-075930"
click at [356, 79] on strong "01-075930 - VERCALO BV - BEVEREN-LEIE" at bounding box center [306, 75] width 179 height 13
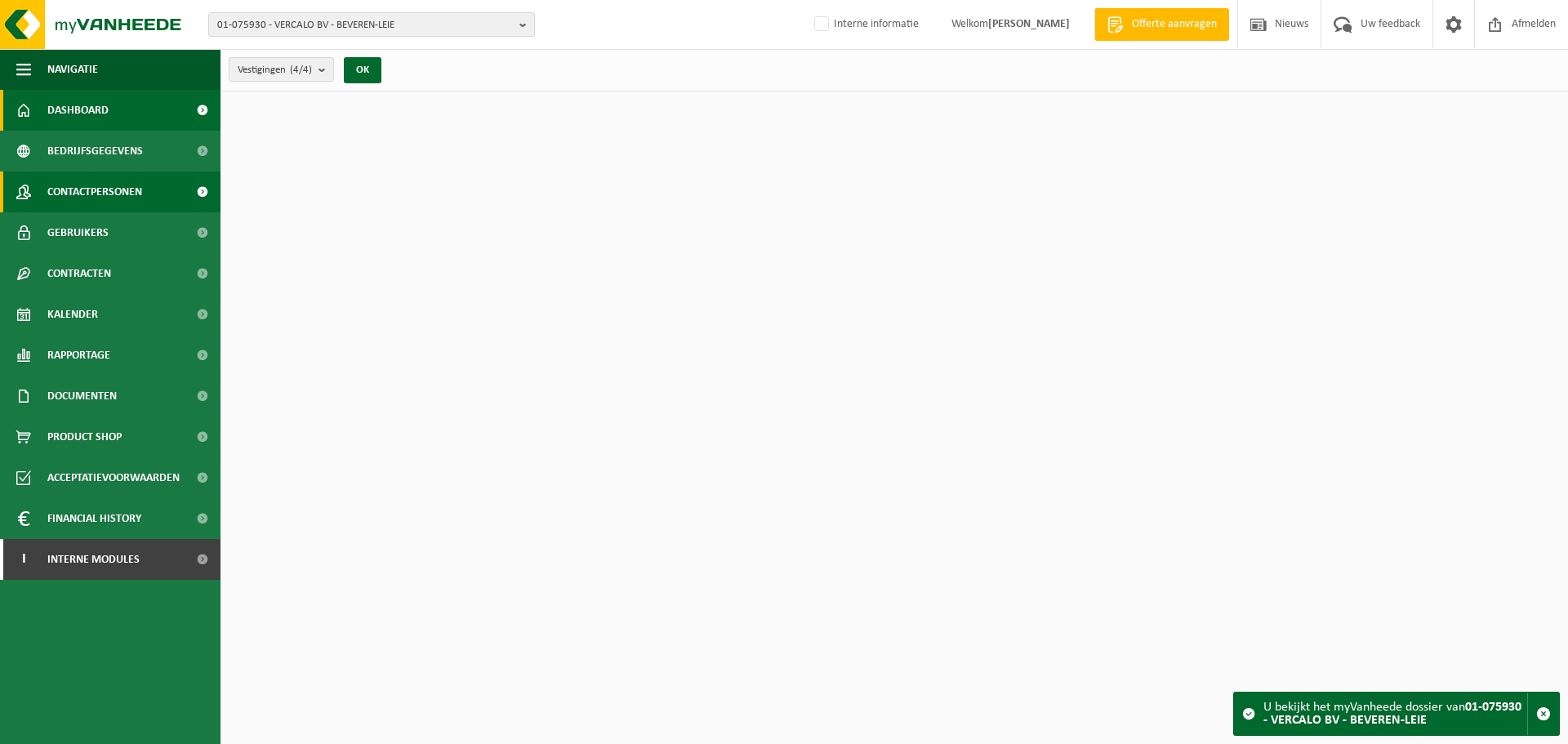
click at [91, 187] on span "Contactpersonen" at bounding box center [95, 192] width 95 height 41
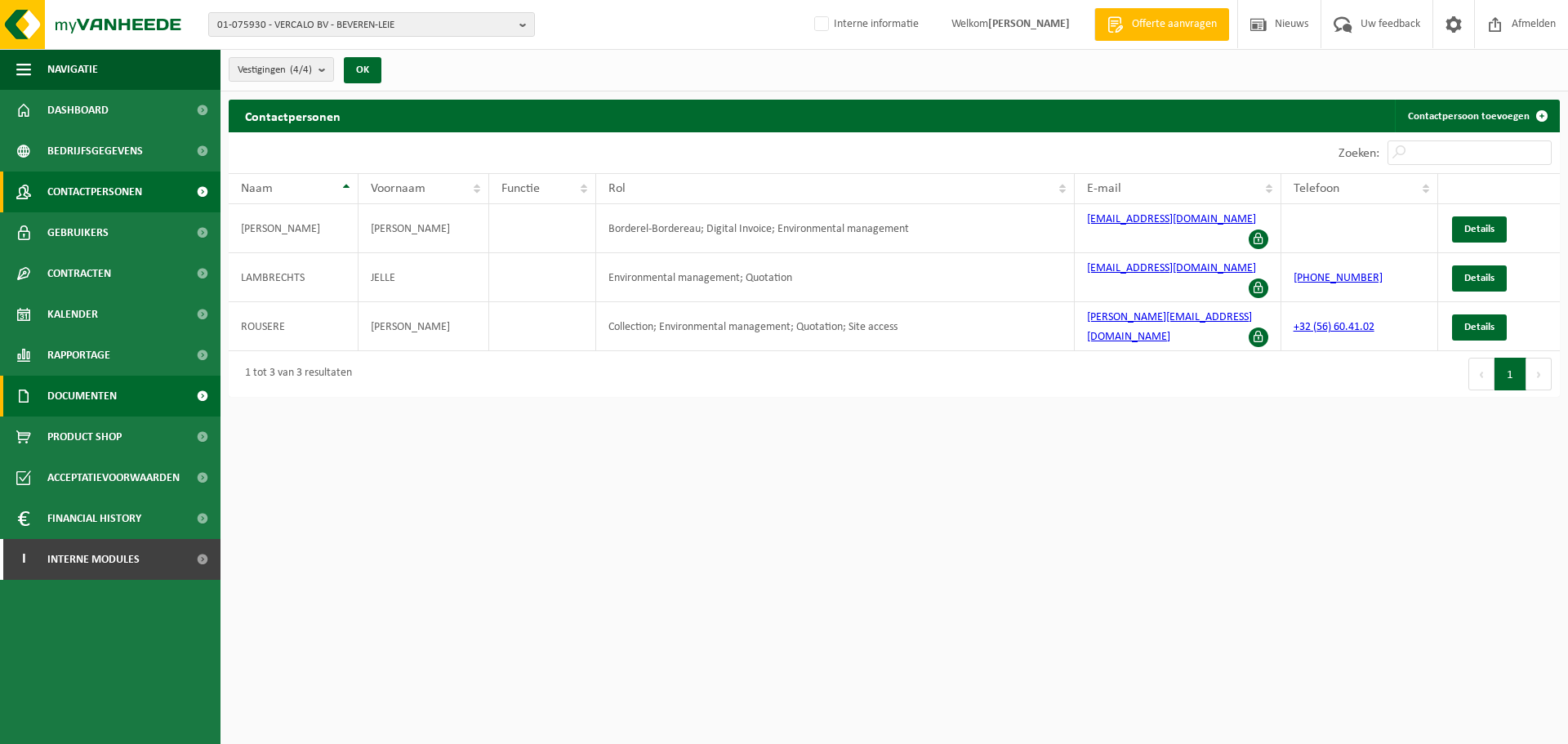
click at [63, 379] on span "Documenten" at bounding box center [82, 396] width 70 height 41
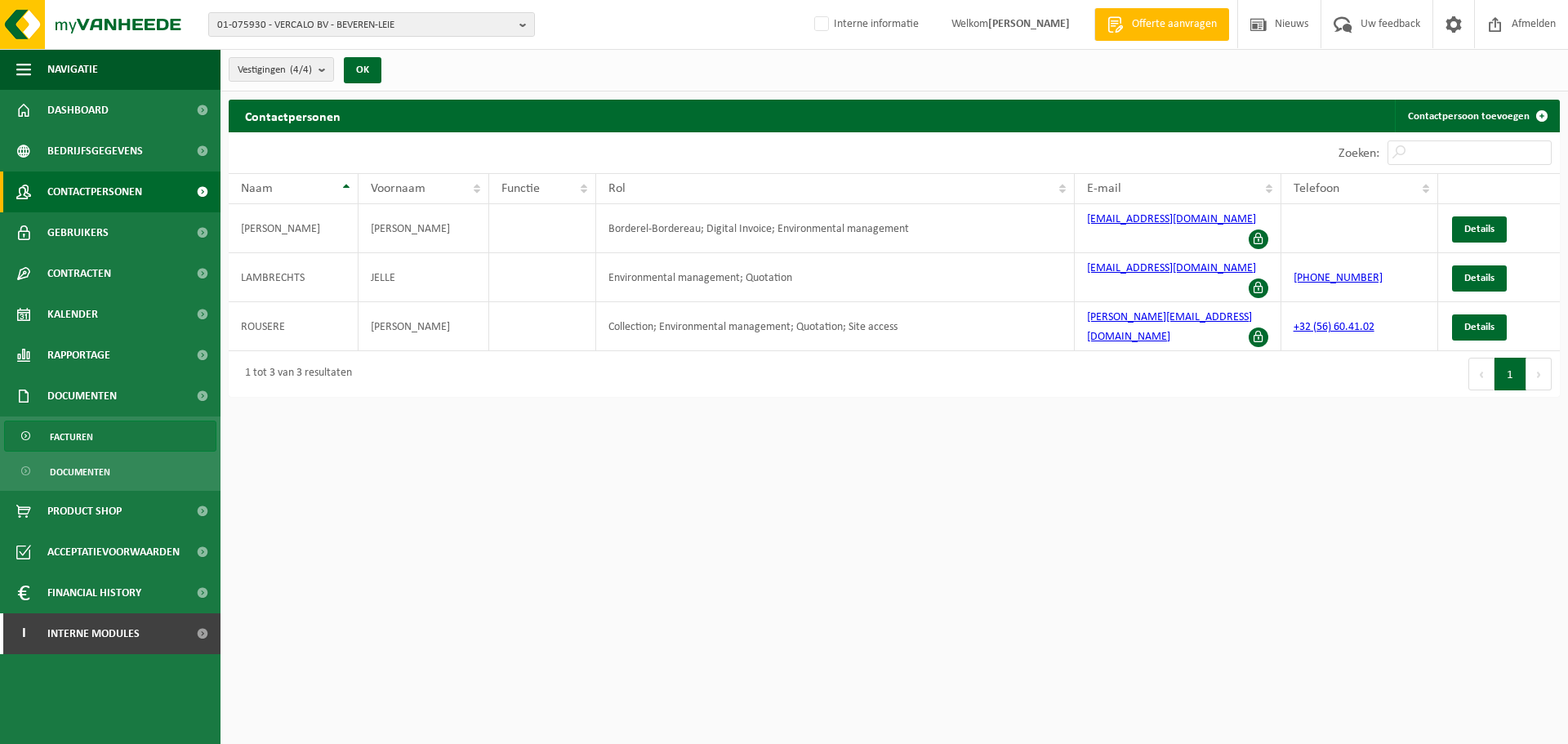
click at [119, 445] on link "Facturen" at bounding box center [110, 437] width 212 height 31
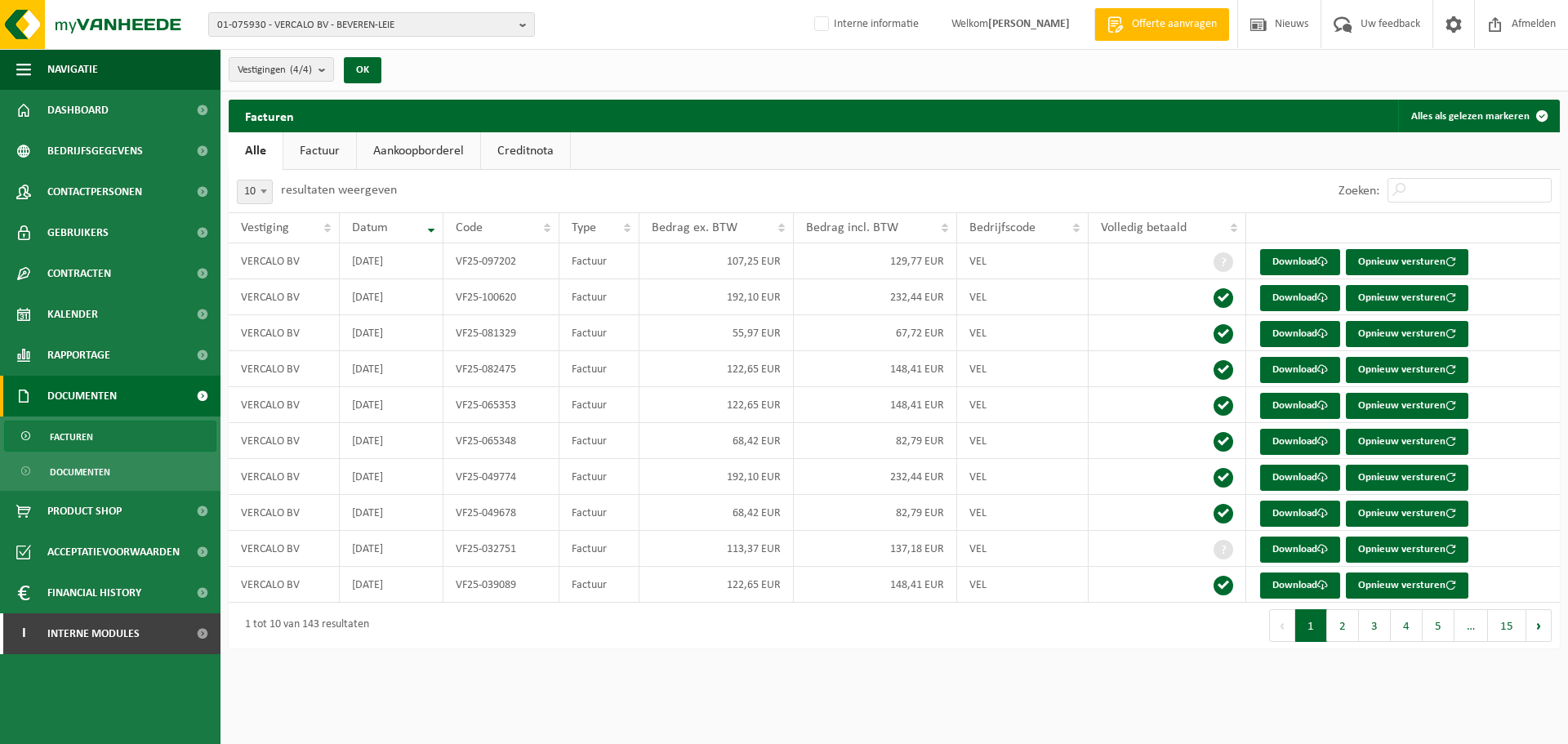
click at [523, 134] on link "Creditnota" at bounding box center [526, 150] width 89 height 38
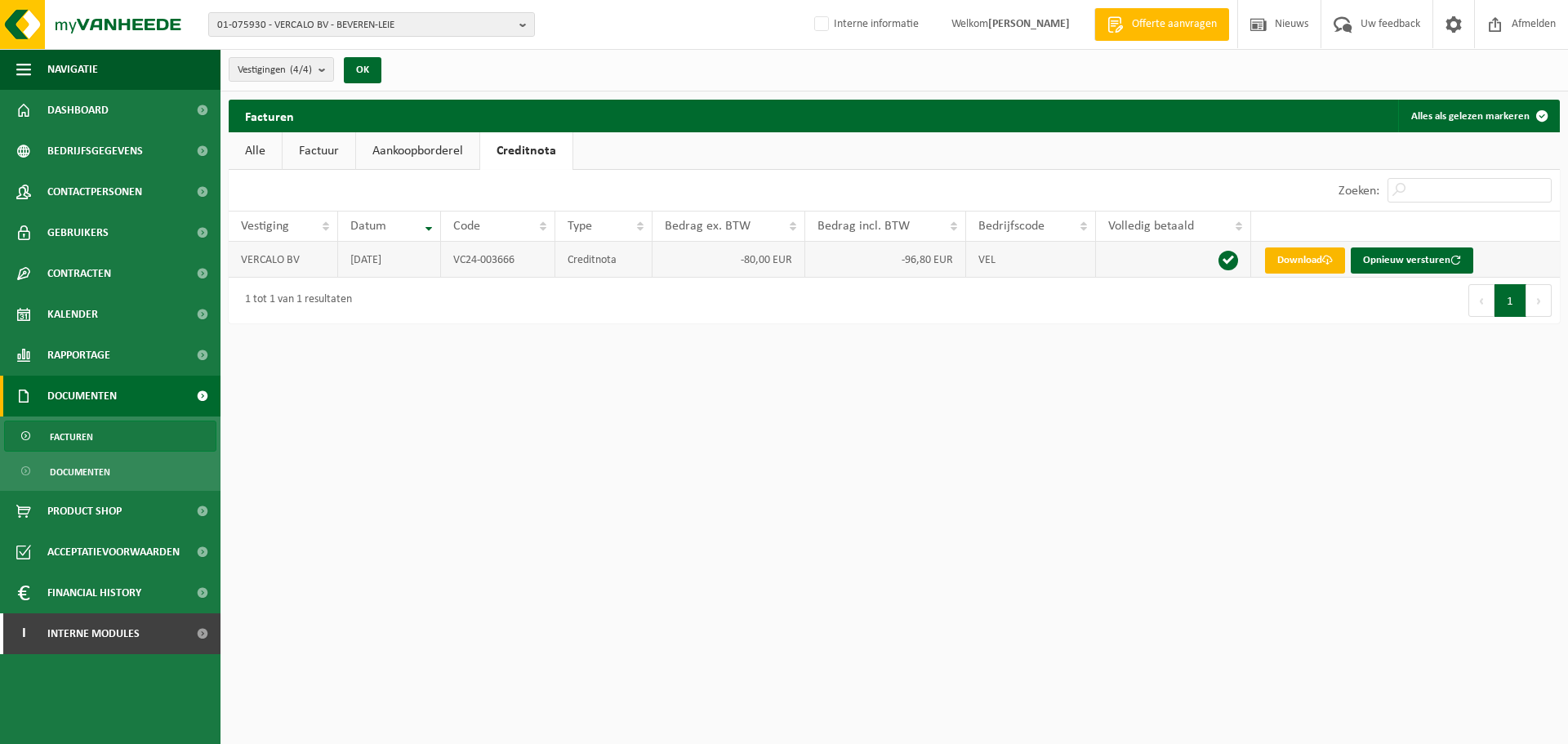
click at [1313, 266] on link "Download" at bounding box center [1304, 260] width 80 height 26
click at [1200, 651] on html "01-075930 - VERCALO BV - BEVEREN-LEIE 01-075930 - VERCALO BV - BEVEREN-LEIE 10-…" at bounding box center [784, 372] width 1568 height 744
